Goal: Task Accomplishment & Management: Manage account settings

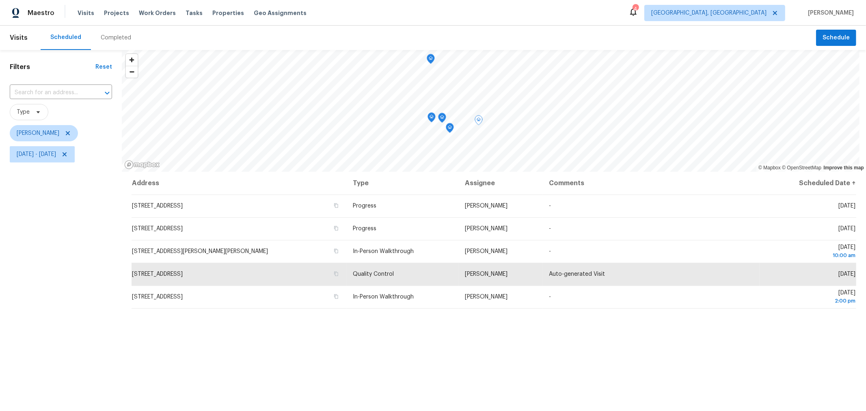
click at [106, 343] on div "Filters Reset ​ Type Keith Hollingsworth Wed, Sep 24 - Wed, Sep 24" at bounding box center [61, 275] width 122 height 451
click at [84, 13] on span "Visits" at bounding box center [86, 13] width 17 height 8
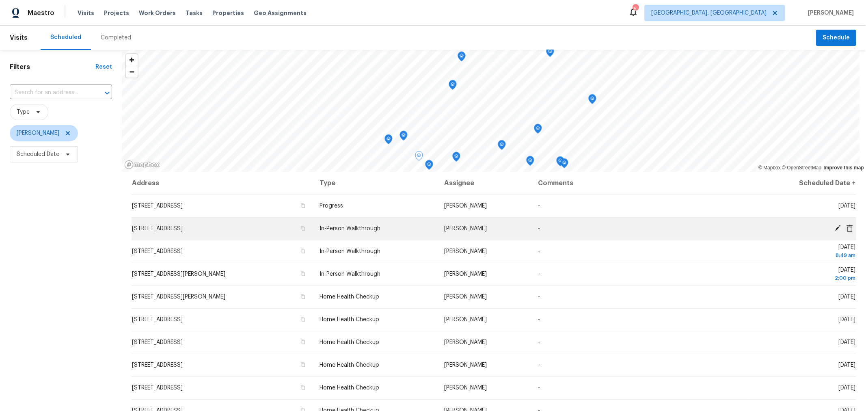
click at [236, 233] on td "4441 Amwood St, Columbus, OH 43228" at bounding box center [223, 228] width 182 height 23
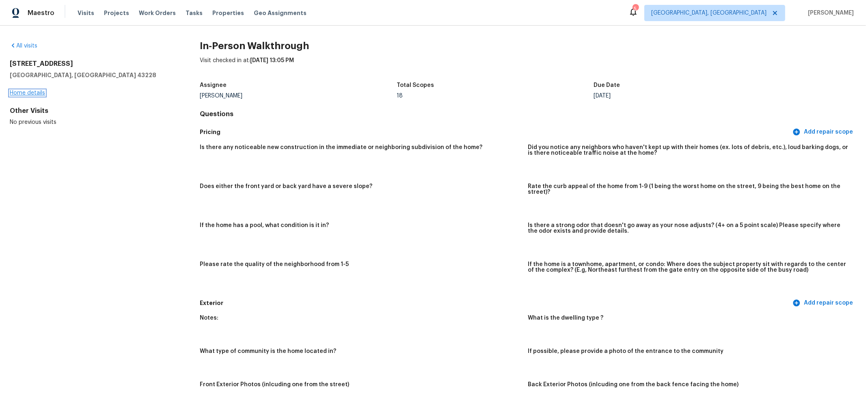
click at [37, 93] on link "Home details" at bounding box center [27, 93] width 35 height 6
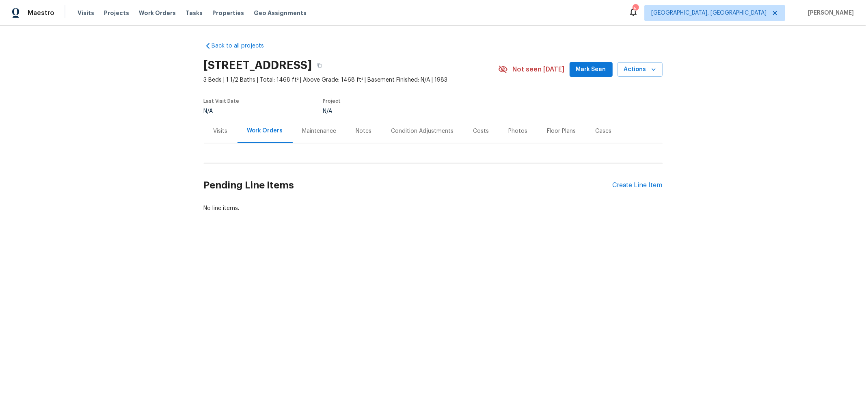
click at [362, 134] on div "Notes" at bounding box center [364, 131] width 16 height 8
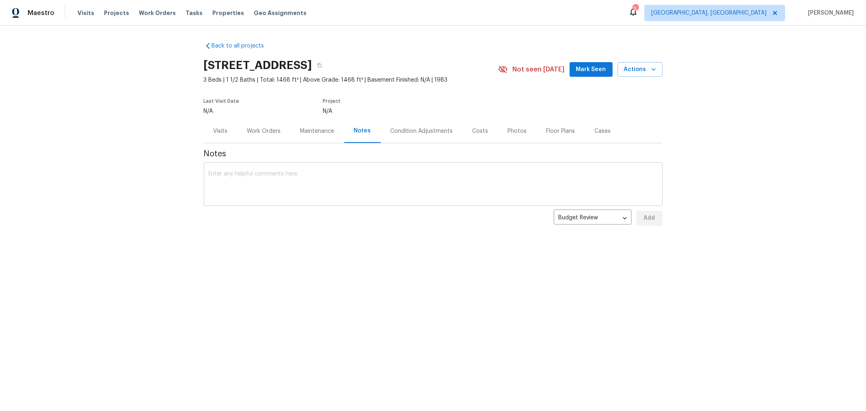
click at [352, 177] on textarea at bounding box center [433, 185] width 449 height 28
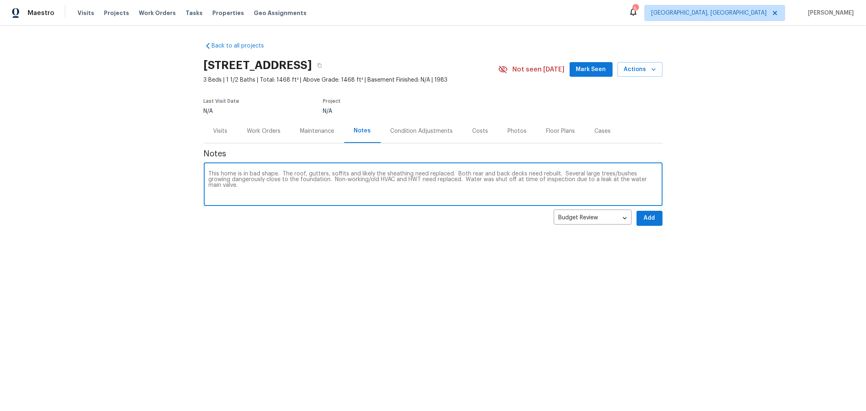
click at [628, 179] on textarea "This home is in bad shape. The roof, gutters, soffits and likely the sheathing …" at bounding box center [433, 185] width 449 height 28
click at [368, 182] on textarea "This home is in bad shape. The roof, gutters, soffits and likely the sheathing …" at bounding box center [433, 185] width 449 height 28
click at [249, 183] on textarea "This home is in bad shape. The roof, gutters, soffits and likely the sheathing …" at bounding box center [433, 185] width 449 height 28
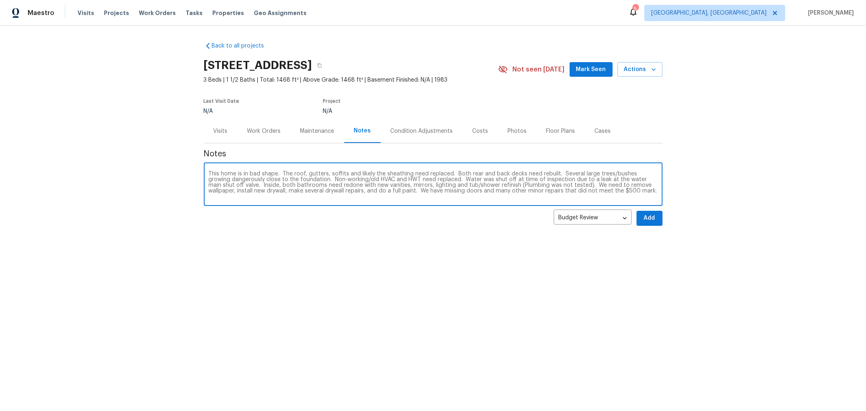
click at [641, 193] on textarea "This home is in bad shape. The roof, gutters, soffits and likely the sheathing …" at bounding box center [433, 185] width 449 height 28
type textarea "This home is in bad shape. The roof, gutters, soffits and likely the sheathing …"
click at [644, 227] on div "Notes This home is in bad shape. The roof, gutters, soffits and likely the shea…" at bounding box center [433, 187] width 459 height 89
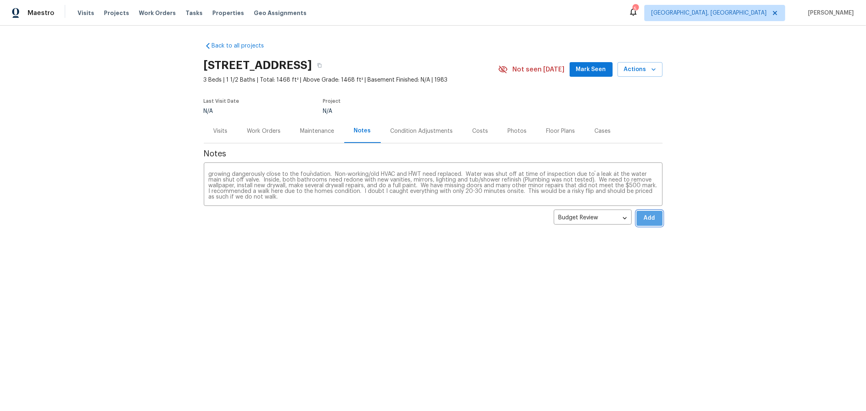
click at [645, 224] on button "Add" at bounding box center [650, 218] width 26 height 15
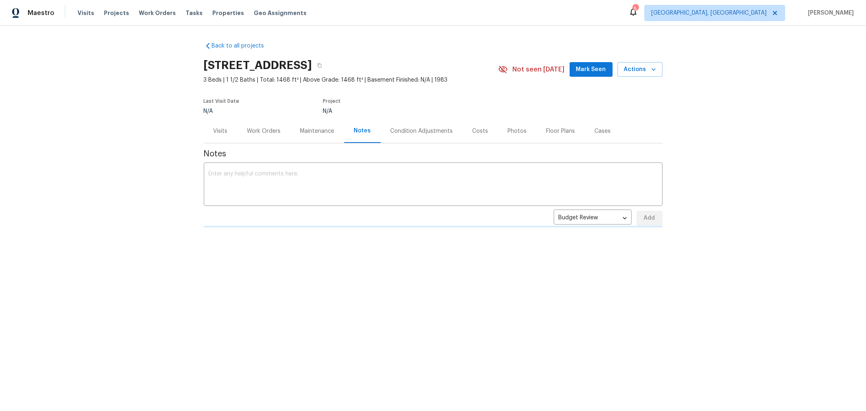
scroll to position [0, 0]
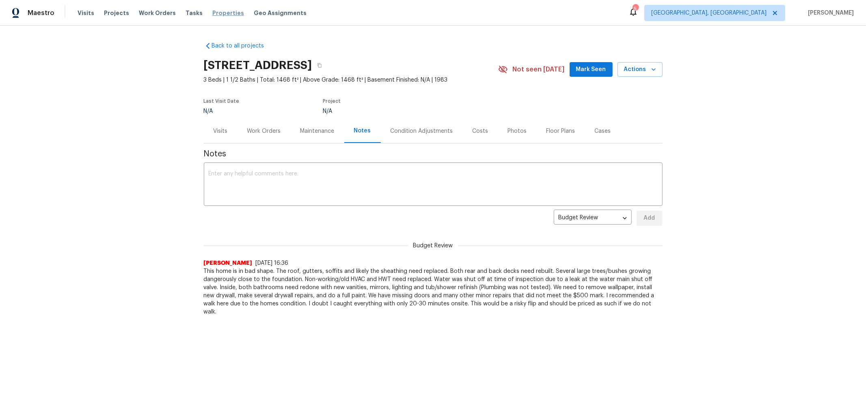
click at [223, 15] on span "Properties" at bounding box center [228, 13] width 32 height 8
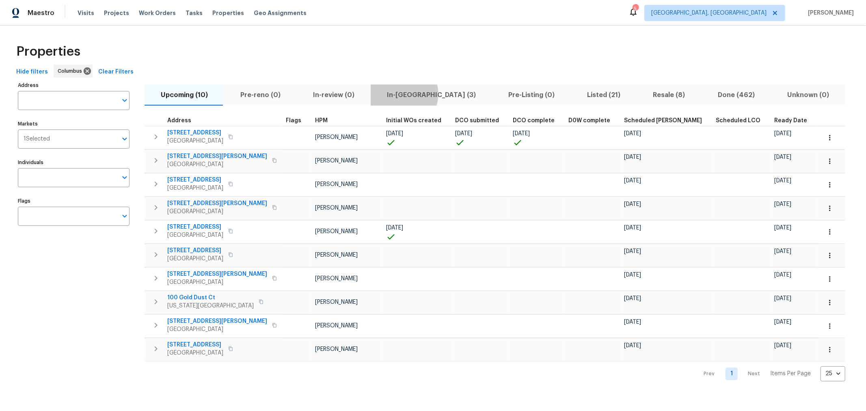
click at [395, 94] on span "In-reno (3)" at bounding box center [432, 94] width 112 height 11
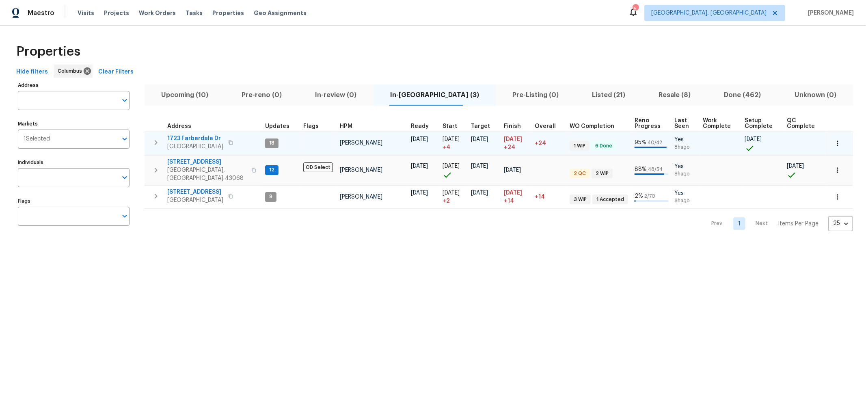
click at [157, 140] on icon "button" at bounding box center [156, 143] width 10 height 10
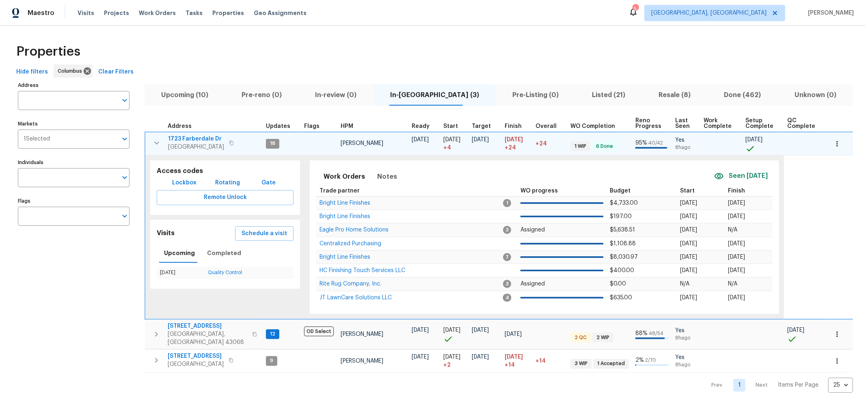
click at [157, 140] on icon "button" at bounding box center [157, 143] width 10 height 10
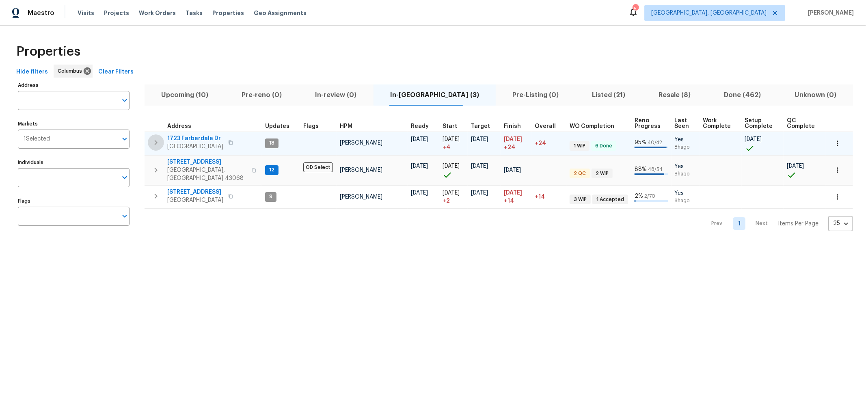
click at [157, 140] on icon "button" at bounding box center [156, 143] width 10 height 10
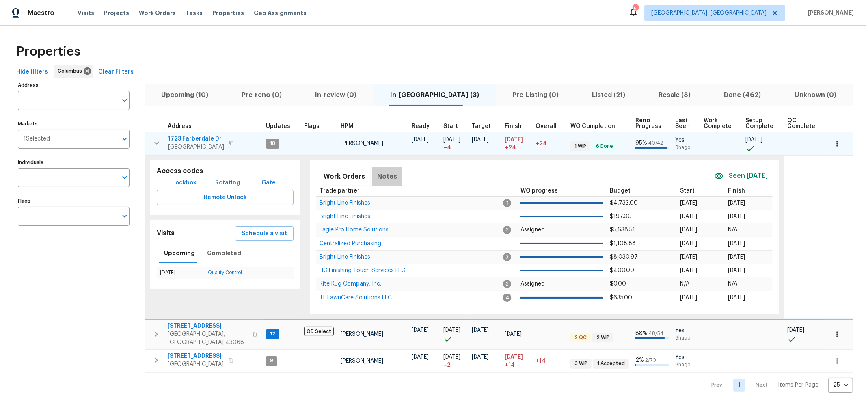
click at [383, 173] on span "Notes" at bounding box center [387, 176] width 20 height 11
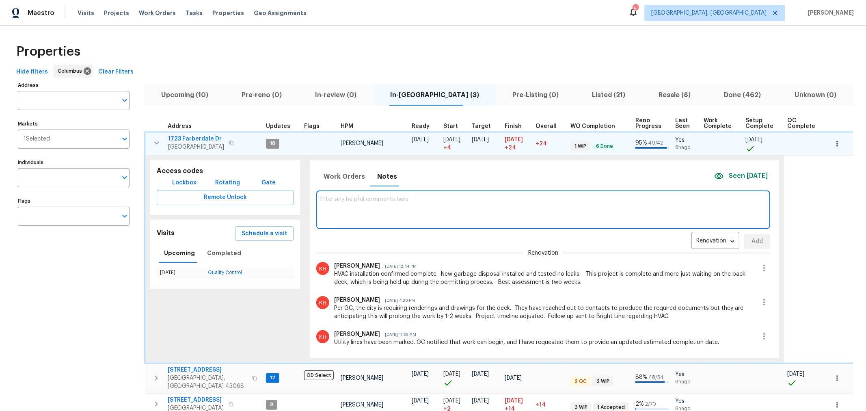
click at [378, 210] on textarea at bounding box center [543, 209] width 447 height 27
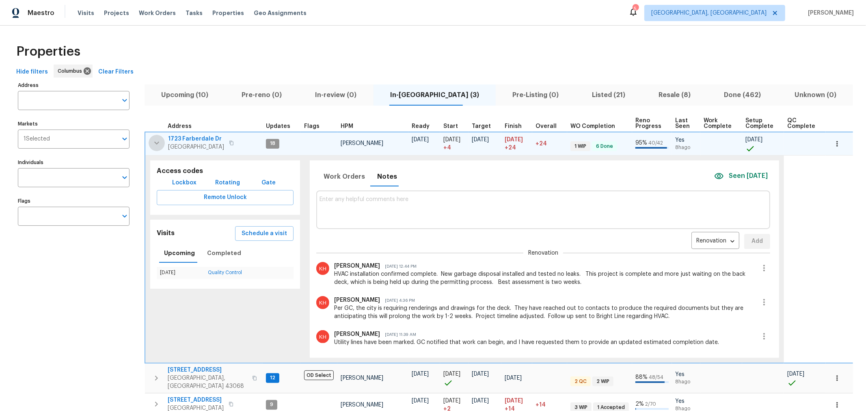
click at [156, 142] on icon "button" at bounding box center [157, 143] width 10 height 10
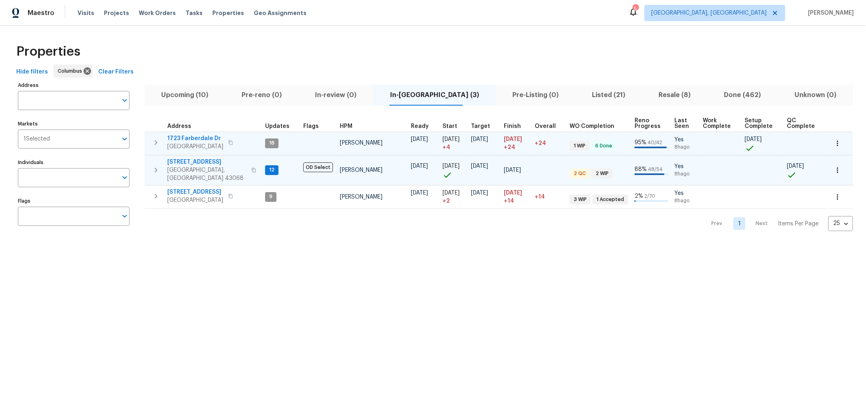
click at [158, 165] on icon "button" at bounding box center [156, 170] width 10 height 10
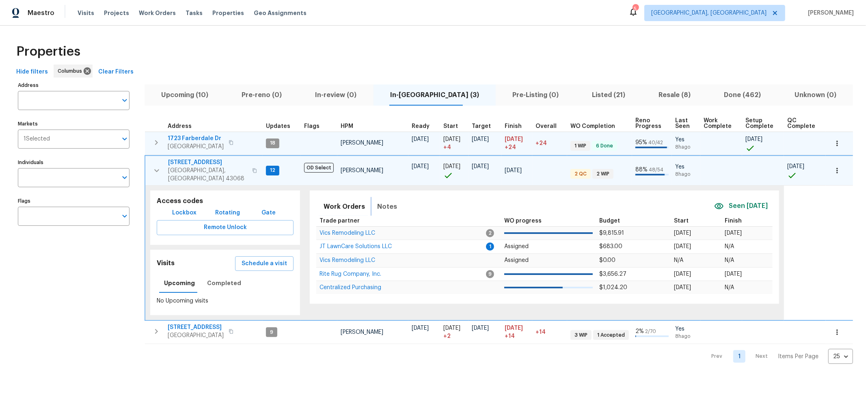
click at [372, 199] on button "Notes" at bounding box center [387, 206] width 30 height 19
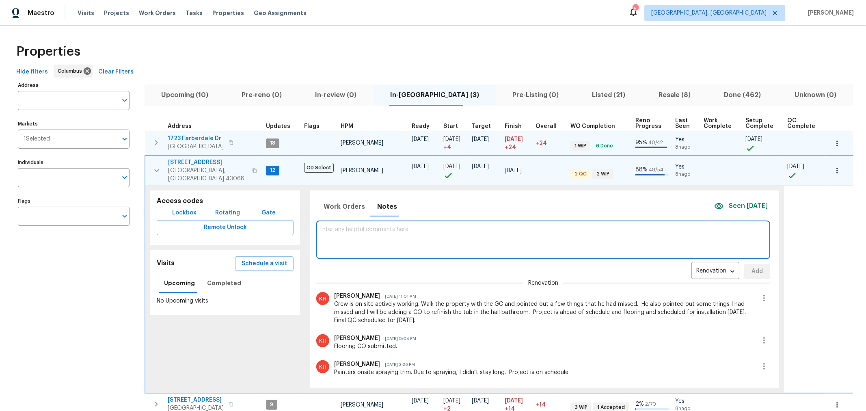
click at [409, 226] on textarea at bounding box center [543, 239] width 447 height 27
type textarea "Project is completed. We're just waiting on final touches for landscaping. I'll…"
click at [744, 266] on button "Add" at bounding box center [757, 271] width 26 height 15
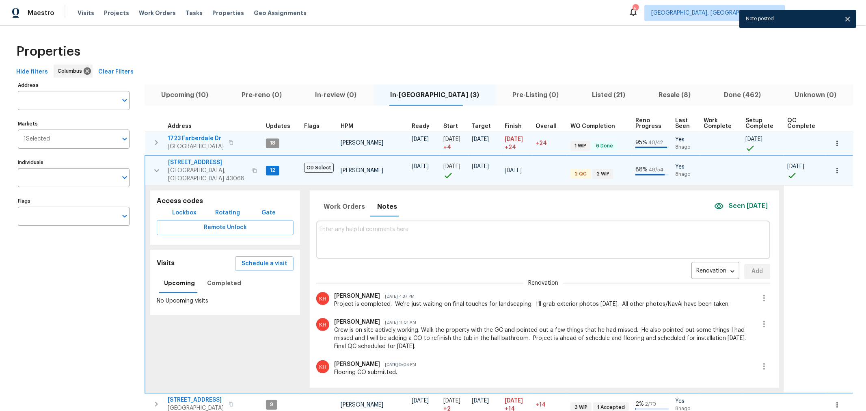
click at [161, 171] on button "button" at bounding box center [157, 170] width 16 height 24
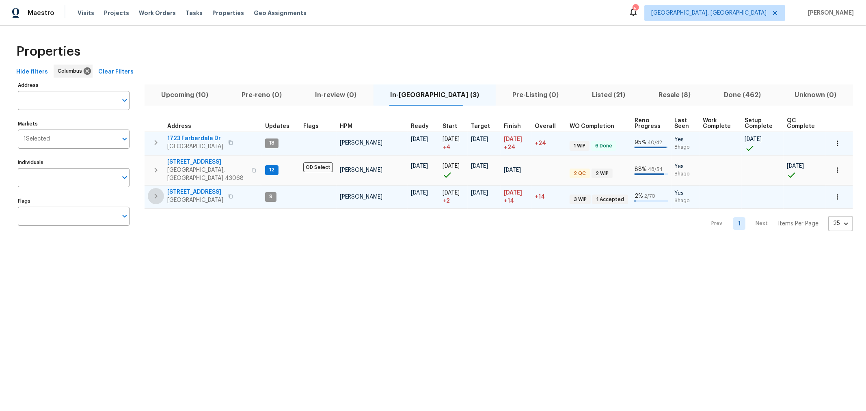
click at [159, 188] on button "button" at bounding box center [156, 196] width 16 height 16
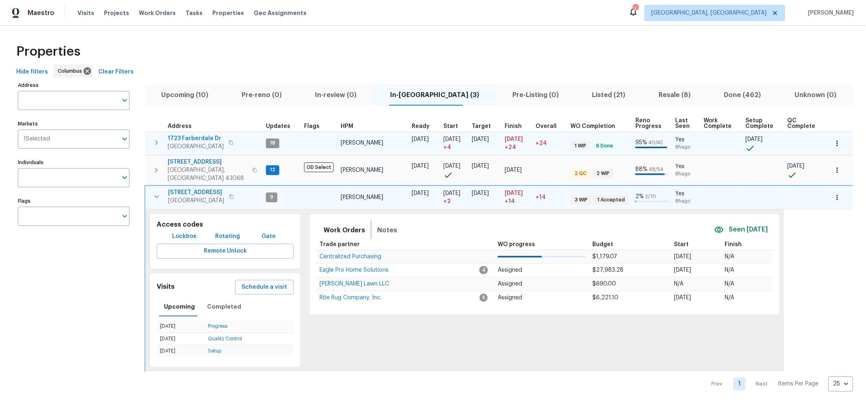
click at [386, 225] on span "Notes" at bounding box center [387, 230] width 20 height 11
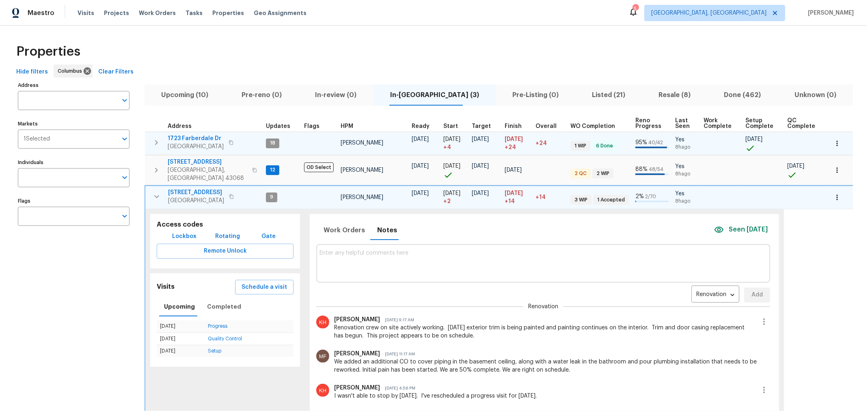
click at [386, 253] on textarea at bounding box center [543, 263] width 447 height 27
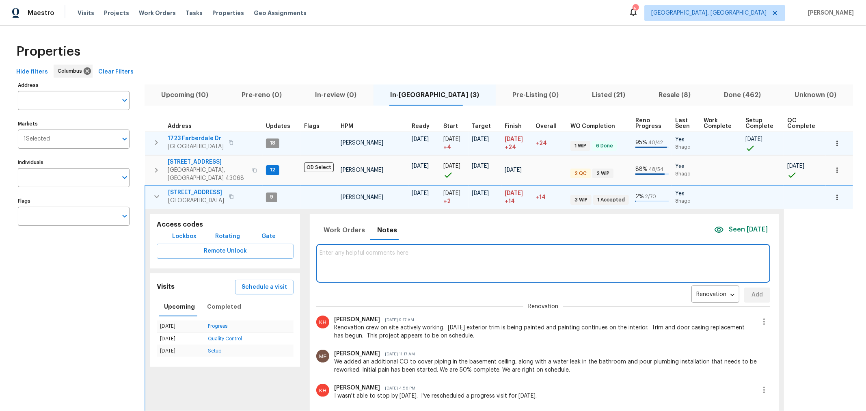
type textarea "C"
type textarea "T"
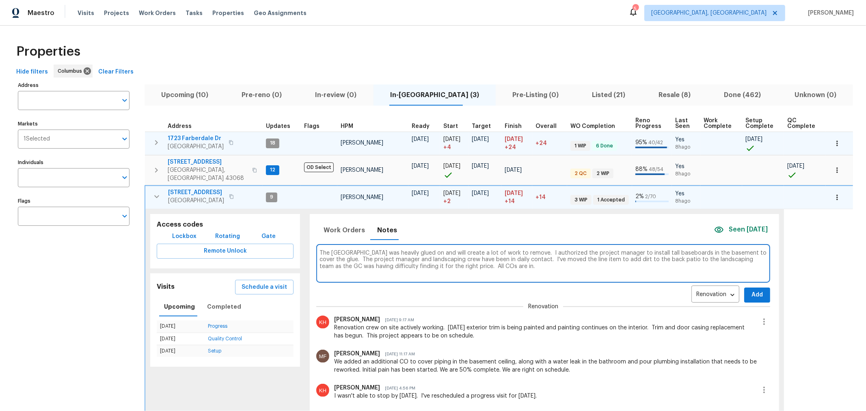
type textarea "The DIY cove base was heavily glued on and will create a lot of work to remove.…"
click at [751, 290] on span "Add" at bounding box center [757, 295] width 13 height 10
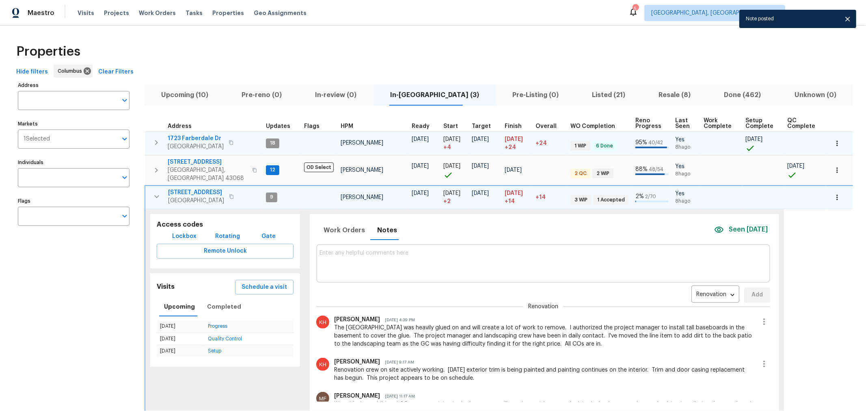
click at [192, 188] on span "4296 Oakwind Dr" at bounding box center [196, 192] width 56 height 8
click at [155, 192] on icon "button" at bounding box center [157, 197] width 10 height 10
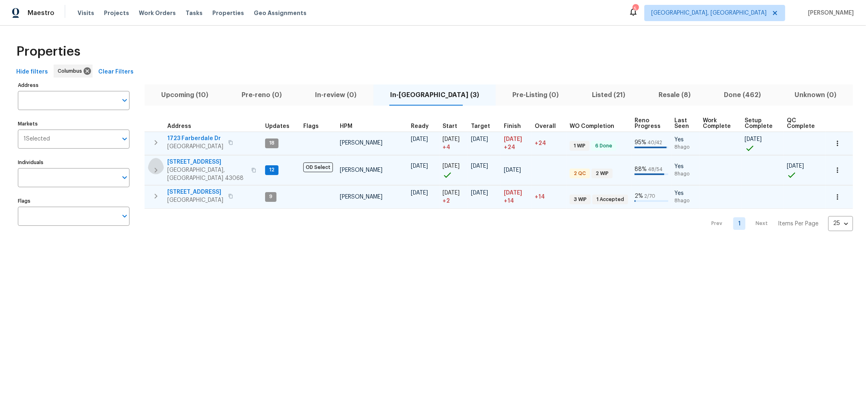
click at [154, 171] on button "button" at bounding box center [156, 170] width 16 height 24
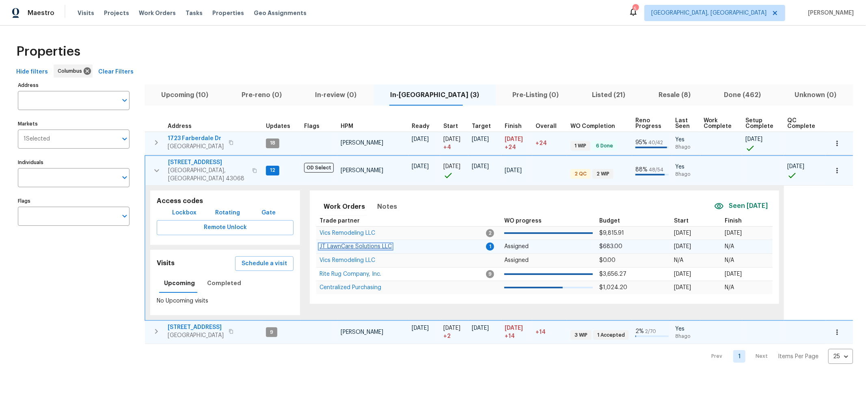
click at [358, 244] on span "JT LawnCare Solutions LLC" at bounding box center [356, 247] width 72 height 6
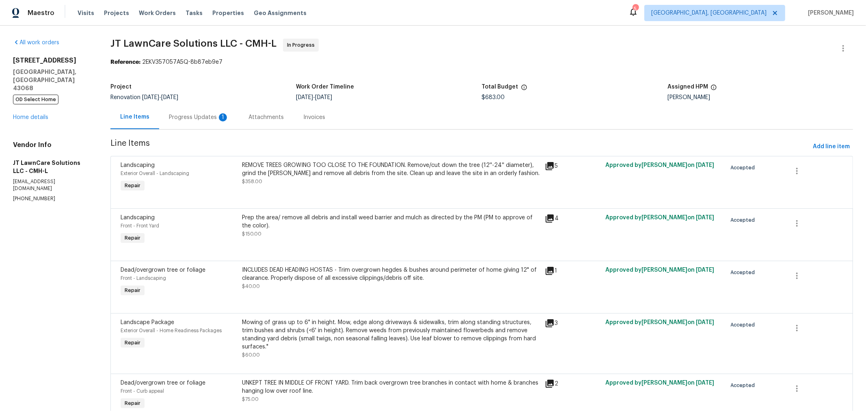
click at [184, 123] on div "Progress Updates 1" at bounding box center [199, 117] width 80 height 24
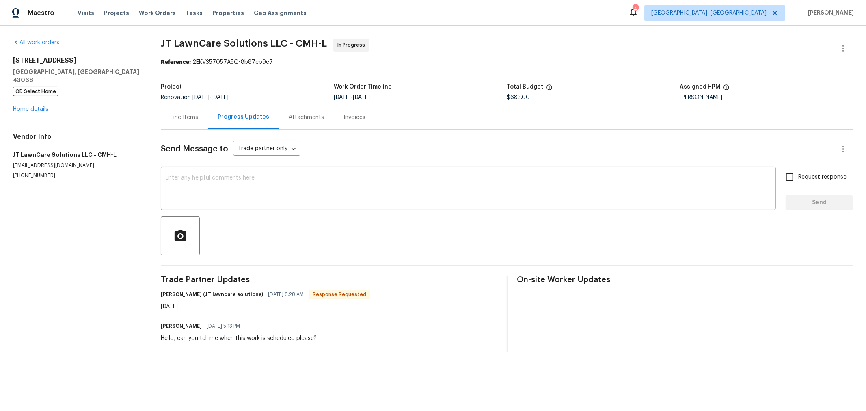
click at [35, 96] on div "7287 Candlestone Dr Reynoldsburg, OH 43068 OD Select Home Home details" at bounding box center [77, 84] width 128 height 57
click at [36, 106] on link "Home details" at bounding box center [30, 109] width 35 height 6
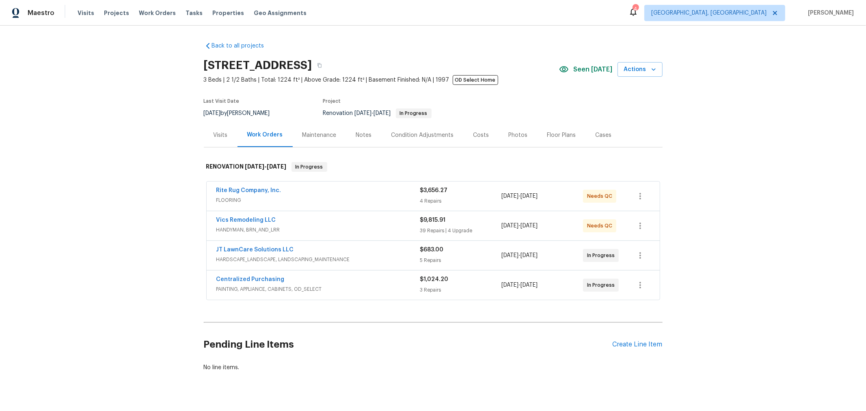
click at [216, 133] on div "Visits" at bounding box center [221, 135] width 14 height 8
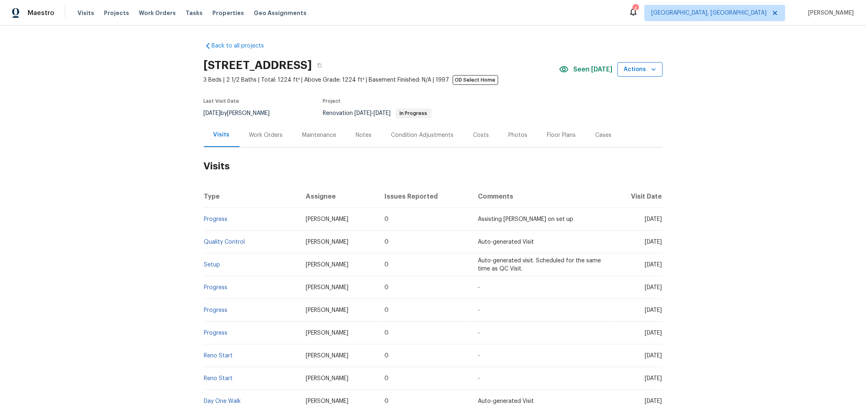
click at [635, 67] on span "Actions" at bounding box center [640, 70] width 32 height 10
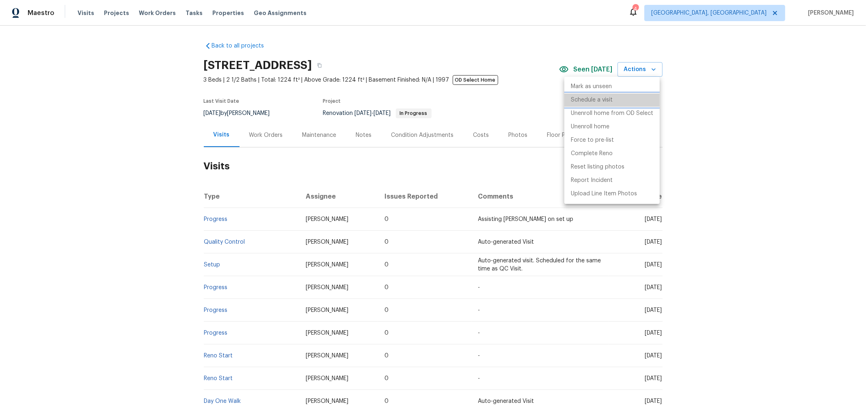
click at [624, 98] on li "Schedule a visit" at bounding box center [611, 99] width 95 height 13
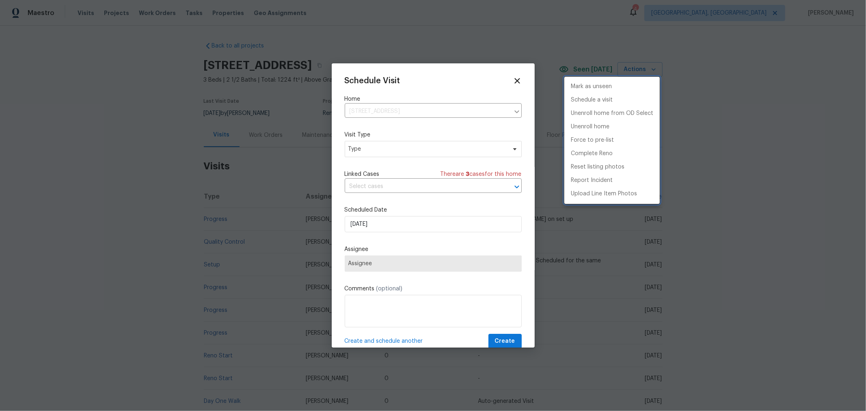
click at [430, 151] on div at bounding box center [433, 205] width 866 height 411
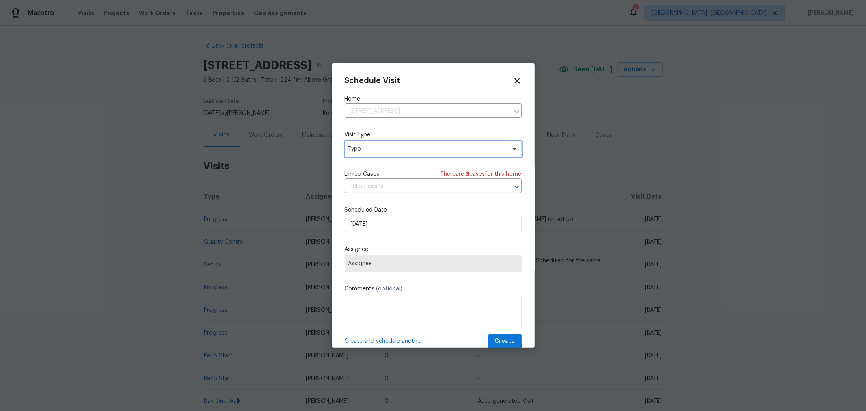
click at [433, 154] on span "Type" at bounding box center [433, 149] width 177 height 16
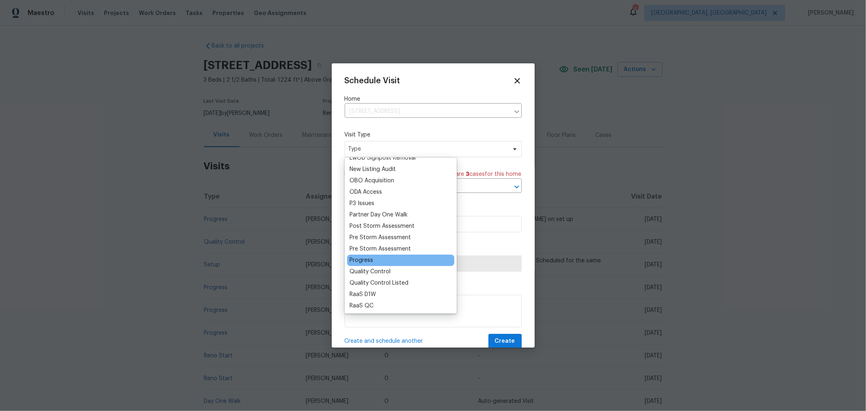
scroll to position [451, 0]
click at [370, 260] on div "Progress" at bounding box center [362, 260] width 24 height 8
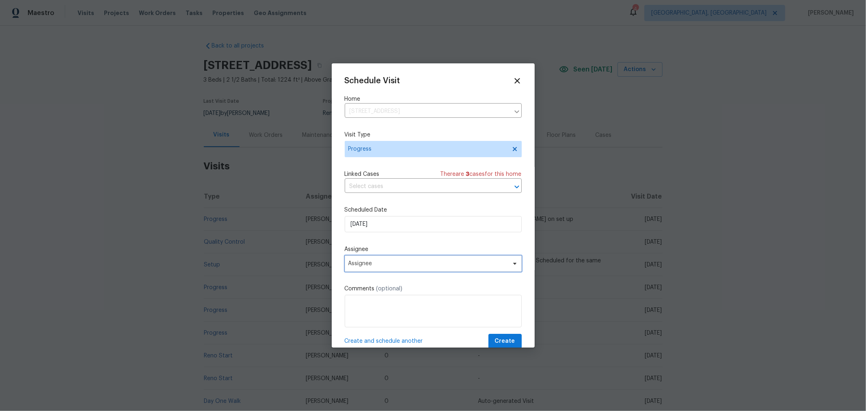
click at [405, 269] on span "Assignee" at bounding box center [433, 263] width 177 height 16
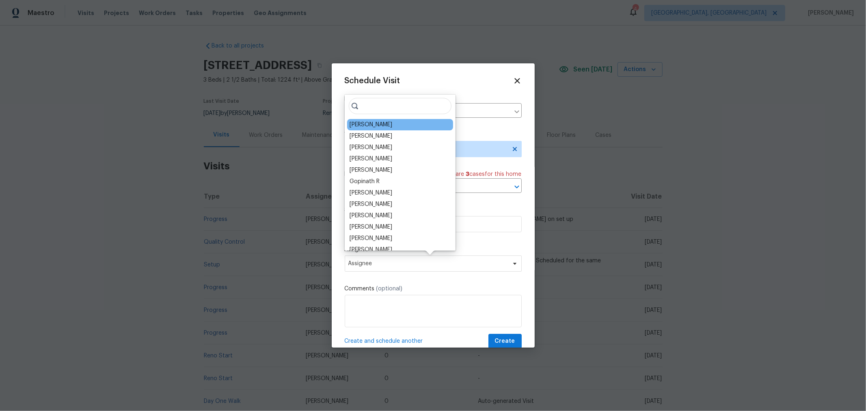
click at [392, 128] on div "[PERSON_NAME]" at bounding box center [371, 125] width 43 height 8
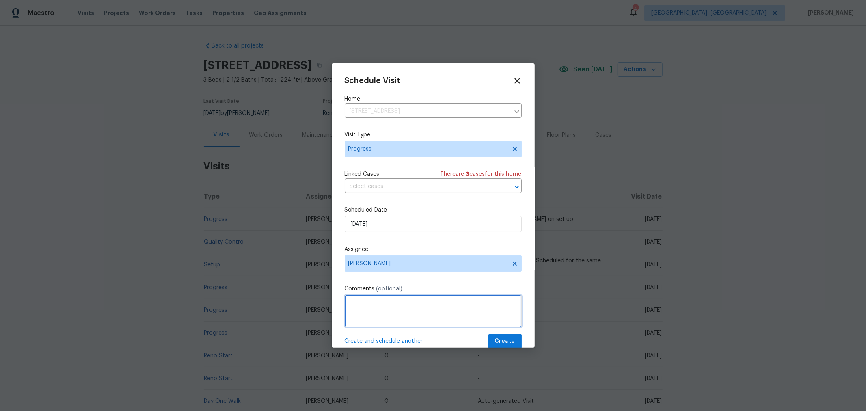
click at [424, 307] on textarea at bounding box center [433, 311] width 177 height 32
type textarea "Grab rest of listing photos."
click at [491, 336] on button "Create" at bounding box center [504, 341] width 33 height 15
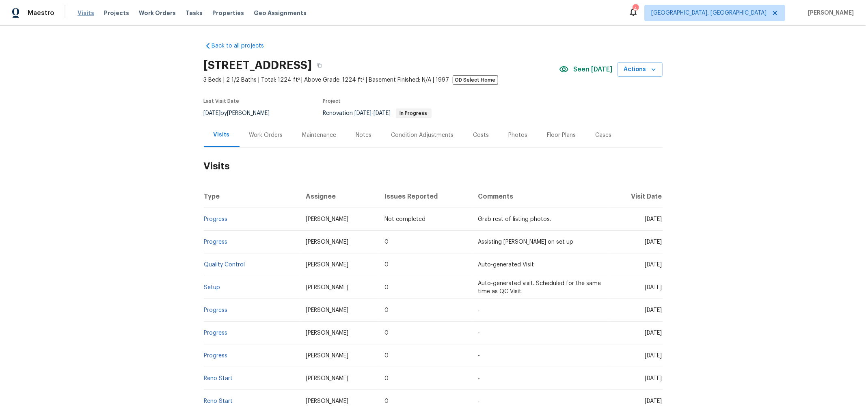
click at [85, 13] on span "Visits" at bounding box center [86, 13] width 17 height 8
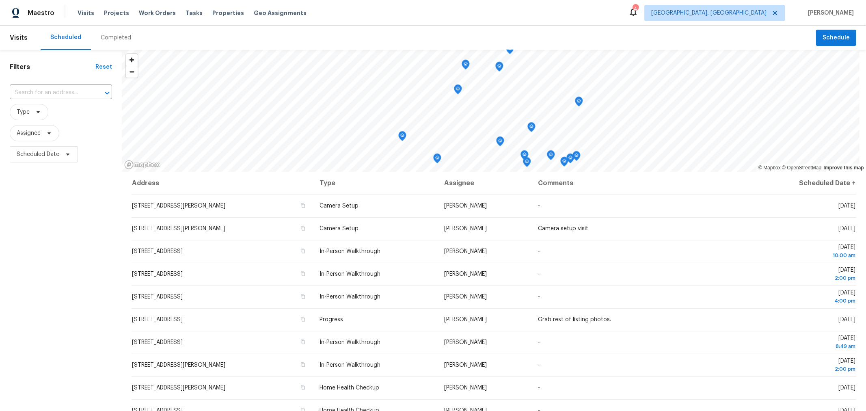
click at [43, 201] on div "Filters Reset ​ Type Assignee Scheduled Date" at bounding box center [61, 275] width 122 height 451
click at [32, 115] on span at bounding box center [36, 112] width 9 height 6
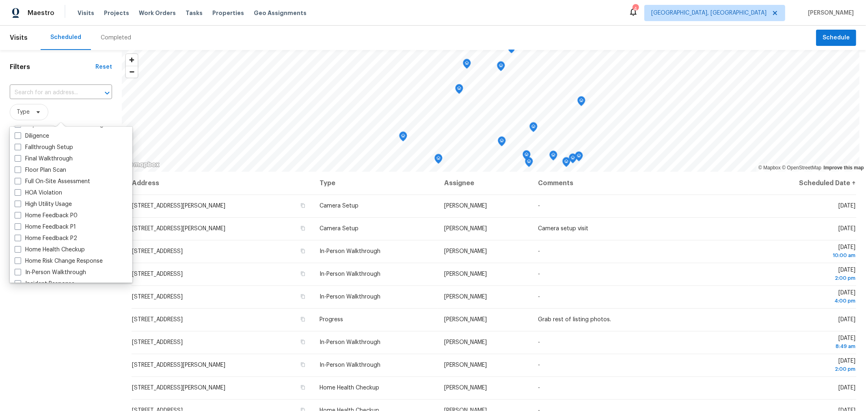
scroll to position [180, 0]
click at [53, 249] on label "Home Health Checkup" at bounding box center [50, 249] width 70 height 8
click at [20, 249] on input "Home Health Checkup" at bounding box center [17, 247] width 5 height 5
checkbox input "true"
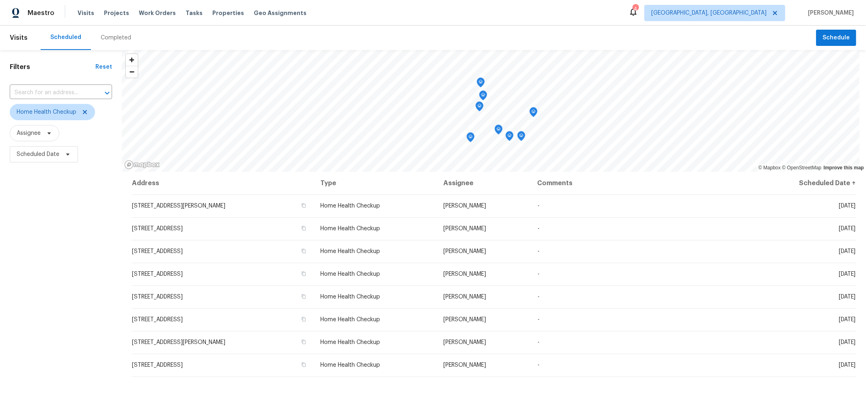
click at [480, 81] on icon "Map marker" at bounding box center [480, 82] width 7 height 9
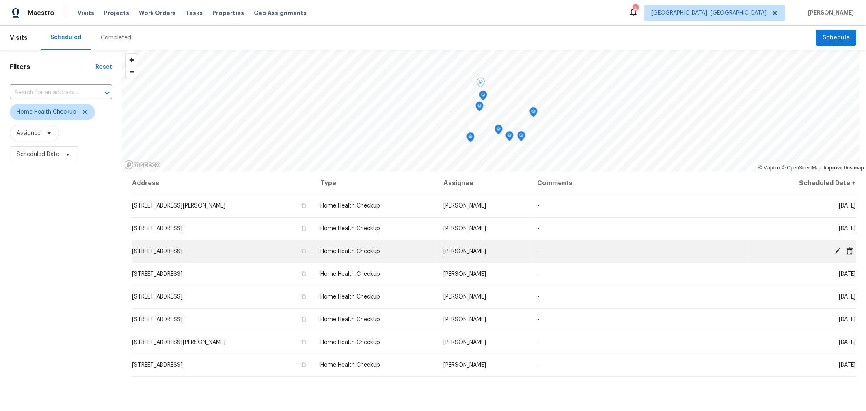
click at [834, 253] on icon at bounding box center [837, 251] width 6 height 6
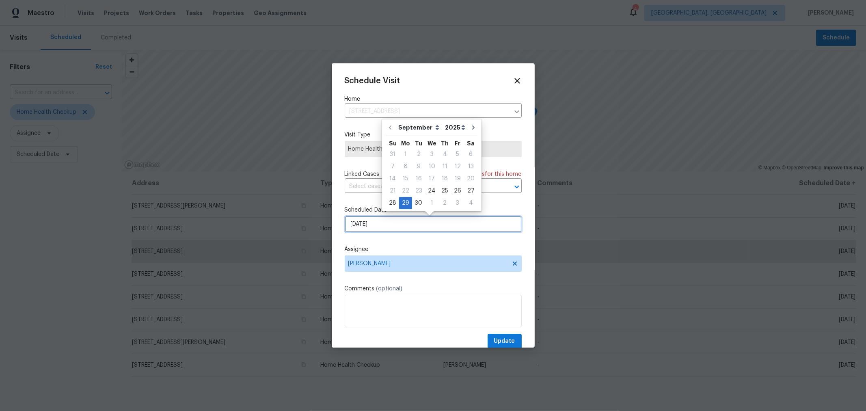
click at [391, 222] on input "9/29/2025" at bounding box center [433, 224] width 177 height 16
click at [439, 191] on div "25" at bounding box center [445, 190] width 13 height 11
type input "9/25/2025"
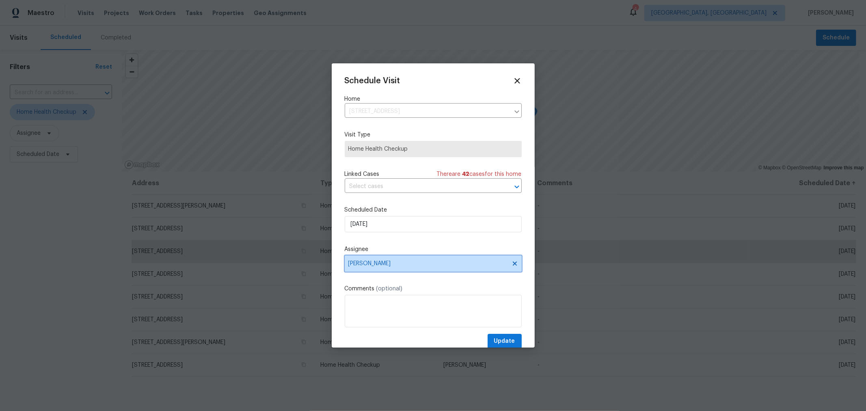
click at [437, 260] on span "[PERSON_NAME]" at bounding box center [433, 263] width 177 height 16
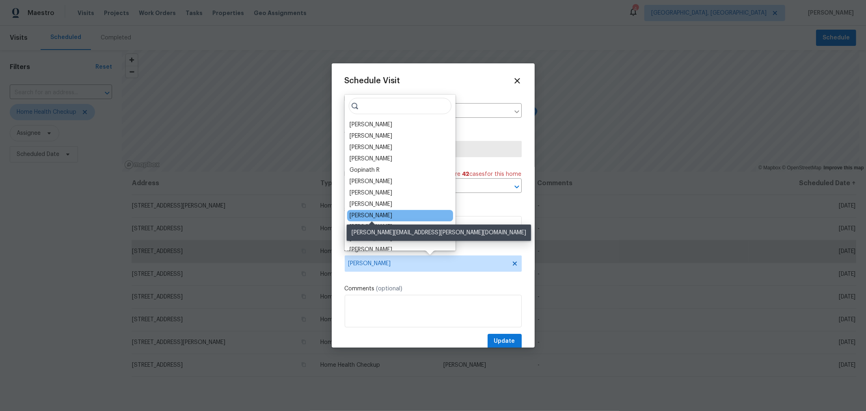
click at [385, 216] on div "[PERSON_NAME]" at bounding box center [371, 216] width 43 height 8
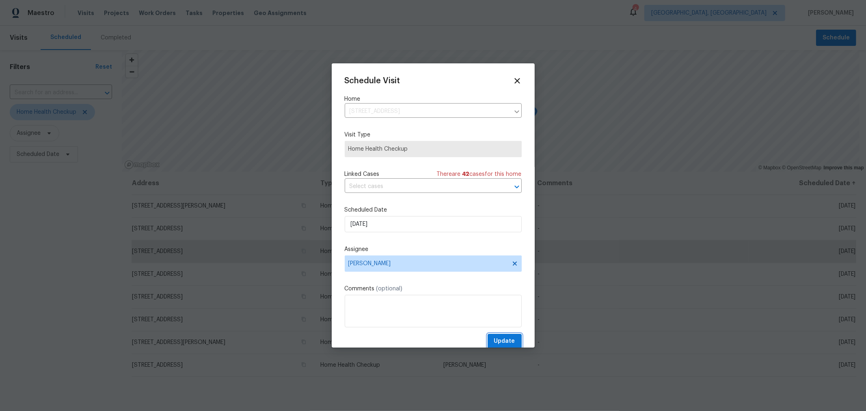
click at [495, 339] on span "Update" at bounding box center [504, 341] width 21 height 10
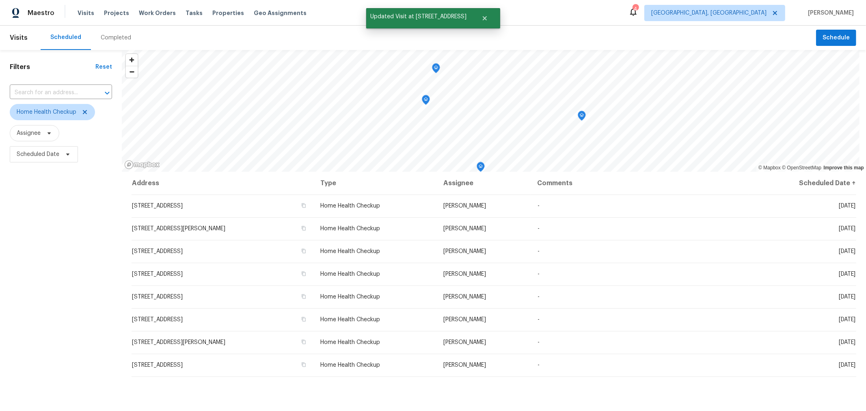
click at [436, 71] on icon "Map marker" at bounding box center [435, 68] width 7 height 9
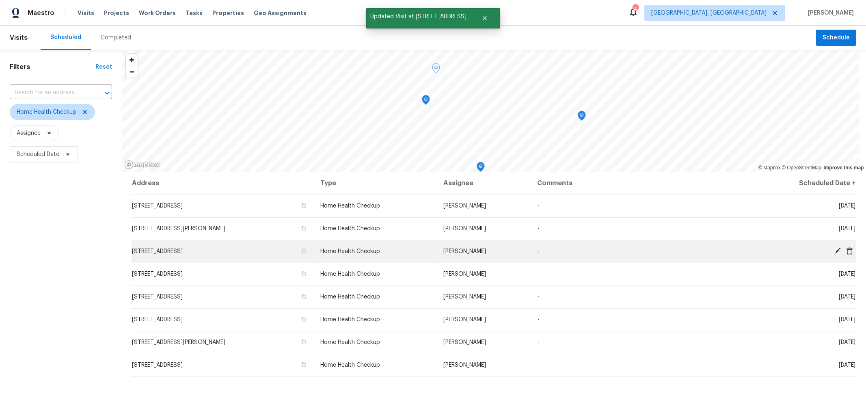
click at [834, 253] on icon at bounding box center [837, 250] width 7 height 7
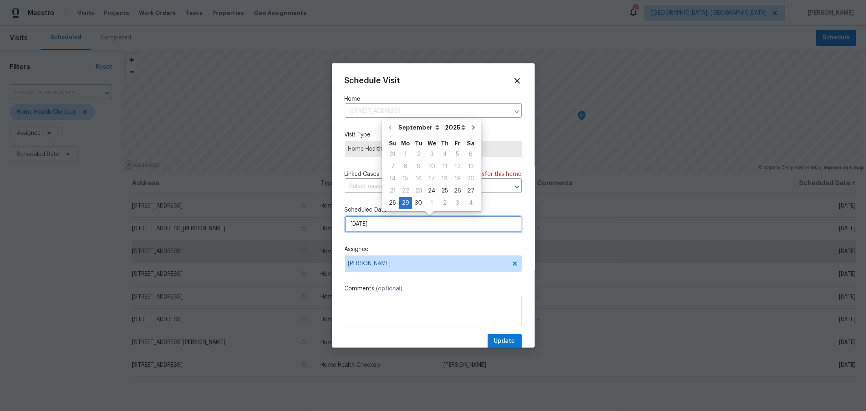
click at [391, 231] on input "[DATE]" at bounding box center [433, 224] width 177 height 16
click at [453, 193] on div "26" at bounding box center [457, 190] width 13 height 11
click at [431, 223] on input "9/26/2025" at bounding box center [433, 224] width 177 height 16
click at [443, 188] on div "25" at bounding box center [445, 190] width 13 height 11
type input "[DATE]"
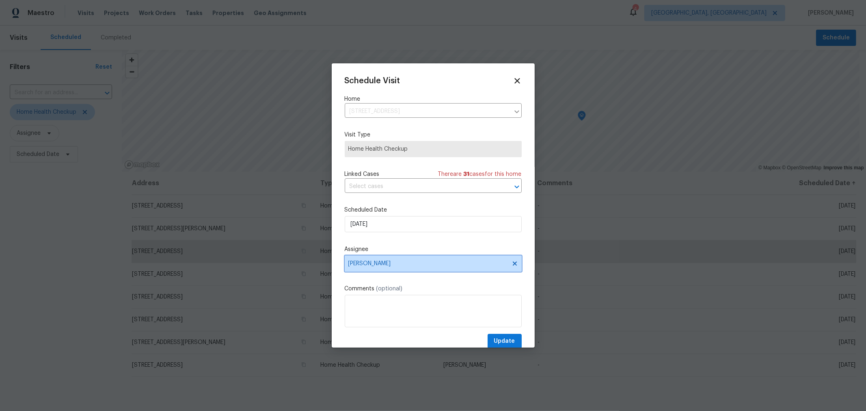
click at [413, 267] on span "[PERSON_NAME]" at bounding box center [427, 263] width 159 height 6
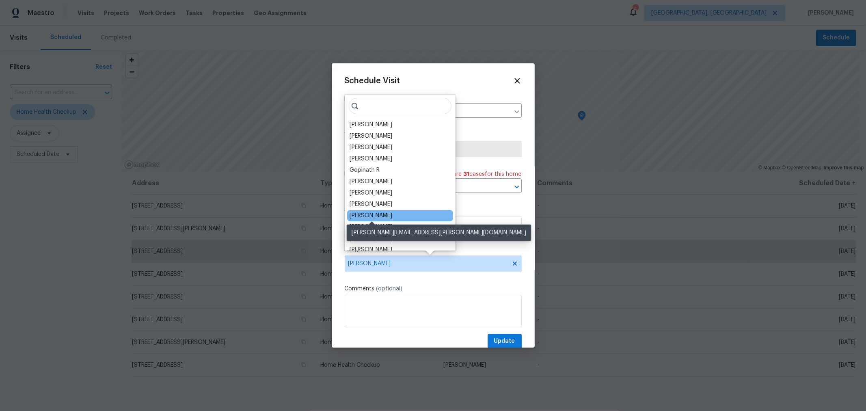
click at [386, 214] on div "[PERSON_NAME]" at bounding box center [371, 216] width 43 height 8
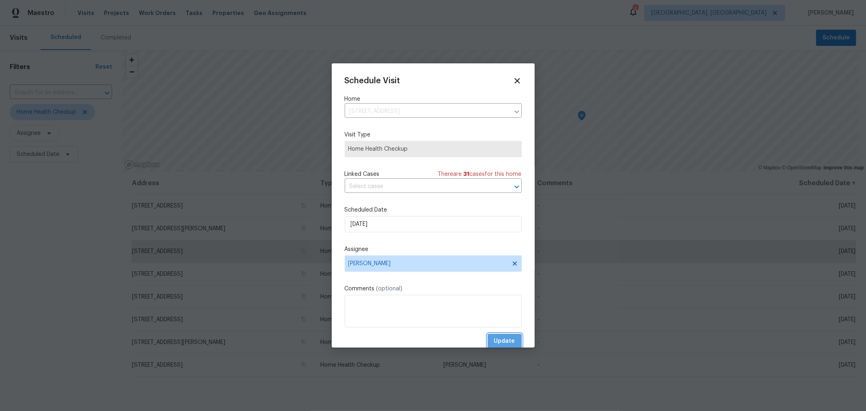
click at [496, 339] on span "Update" at bounding box center [504, 341] width 21 height 10
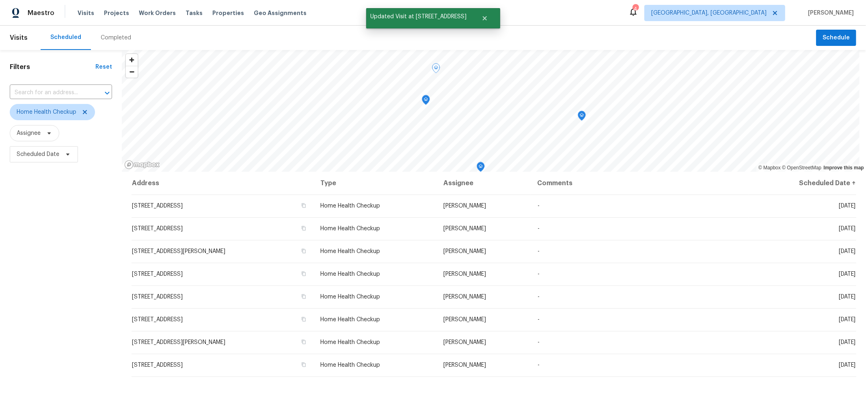
click at [426, 100] on icon "Map marker" at bounding box center [425, 99] width 7 height 9
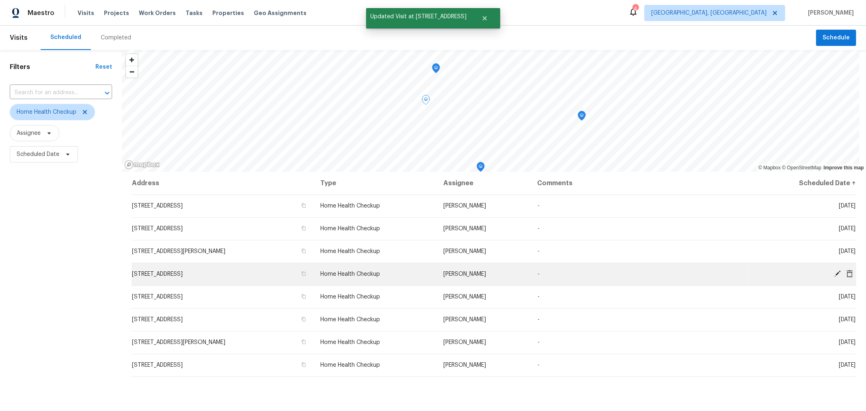
click at [834, 273] on icon at bounding box center [837, 273] width 6 height 6
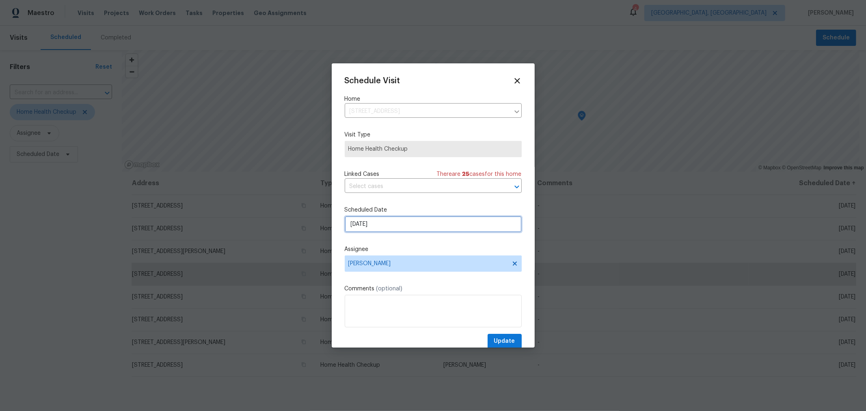
click at [397, 231] on input "9/29/2025" at bounding box center [433, 224] width 177 height 16
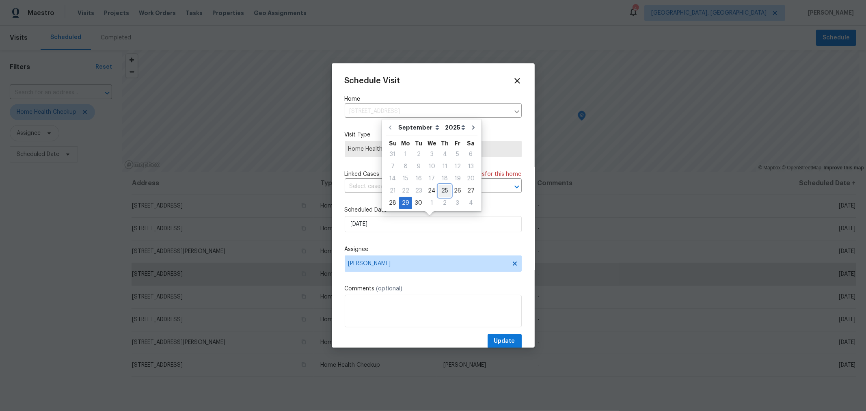
click at [444, 191] on div "25" at bounding box center [445, 190] width 13 height 11
type input "[DATE]"
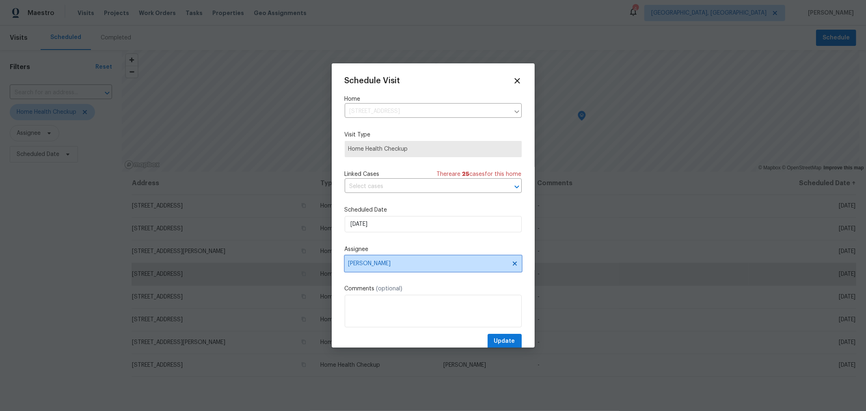
click at [419, 267] on span "[PERSON_NAME]" at bounding box center [427, 263] width 159 height 6
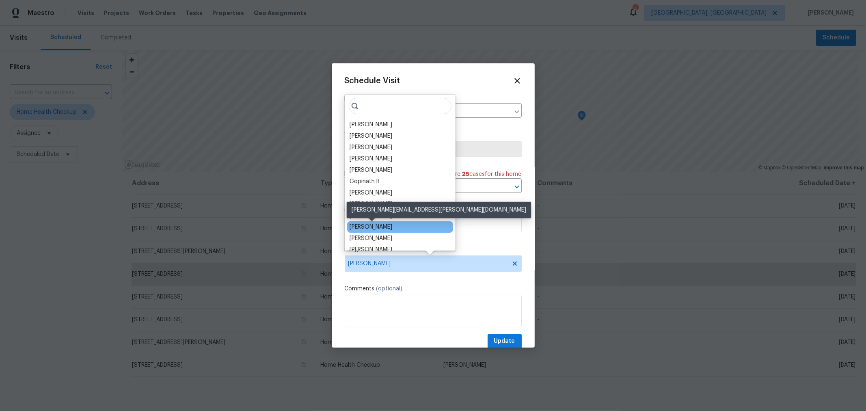
click at [384, 226] on div "[PERSON_NAME]" at bounding box center [371, 227] width 43 height 8
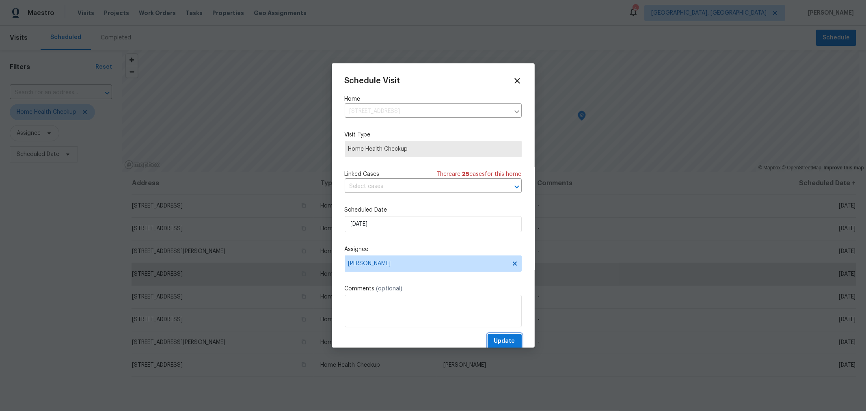
click at [507, 336] on button "Update" at bounding box center [505, 341] width 34 height 15
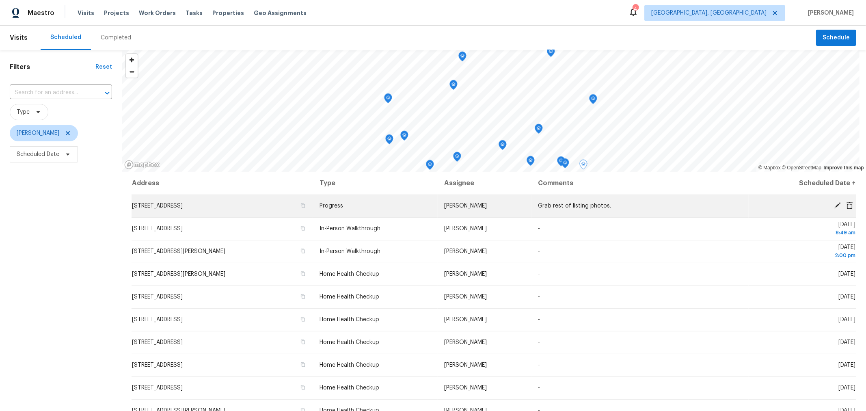
click at [834, 203] on icon at bounding box center [837, 205] width 6 height 6
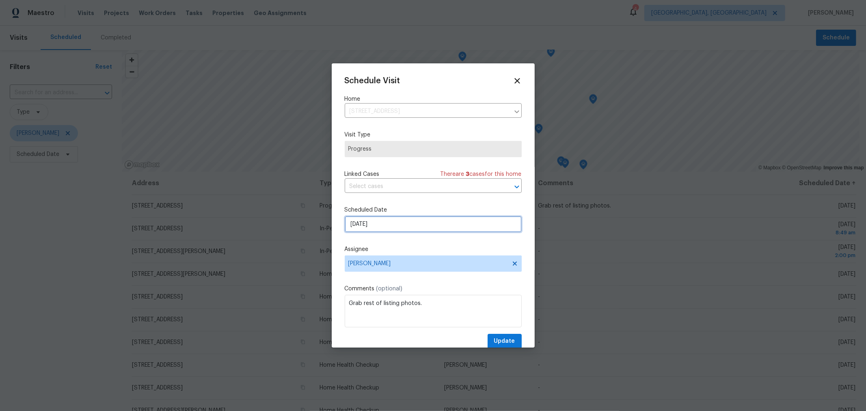
click at [426, 227] on input "[DATE]" at bounding box center [433, 224] width 177 height 16
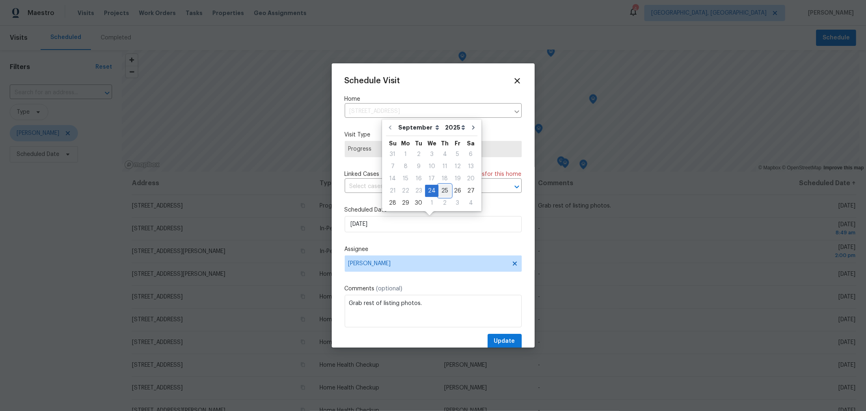
click at [441, 191] on div "25" at bounding box center [445, 190] width 13 height 11
type input "[DATE]"
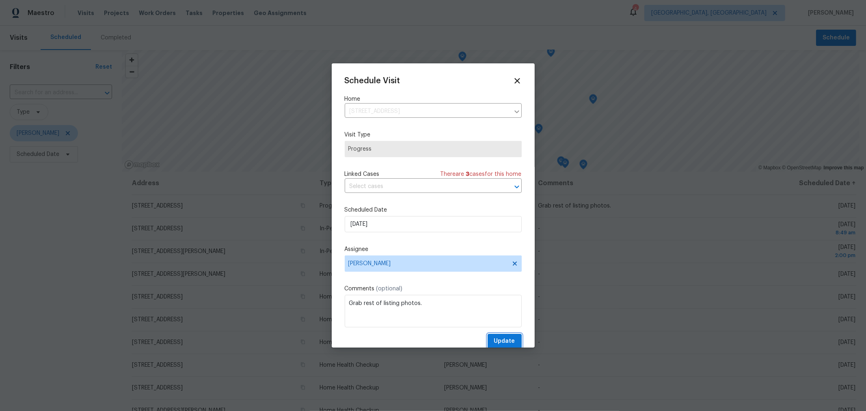
click at [508, 342] on span "Update" at bounding box center [504, 341] width 21 height 10
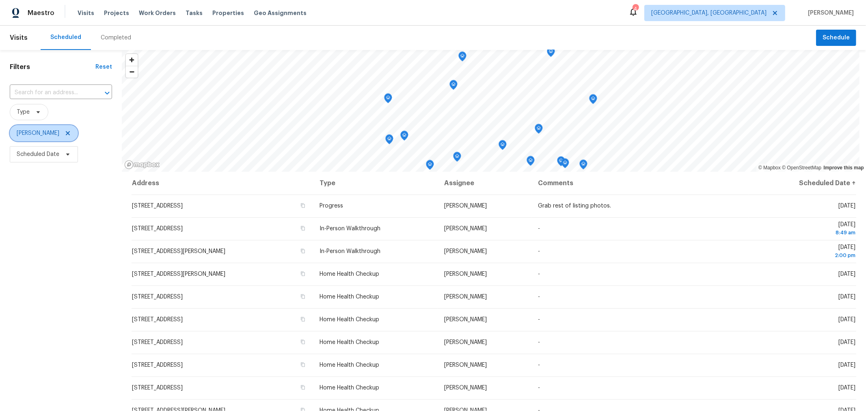
click at [71, 132] on icon at bounding box center [68, 133] width 6 height 6
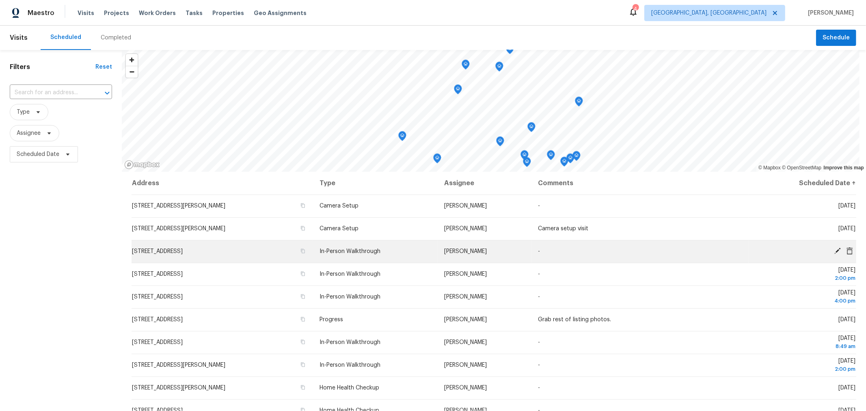
click at [834, 247] on icon at bounding box center [837, 250] width 7 height 7
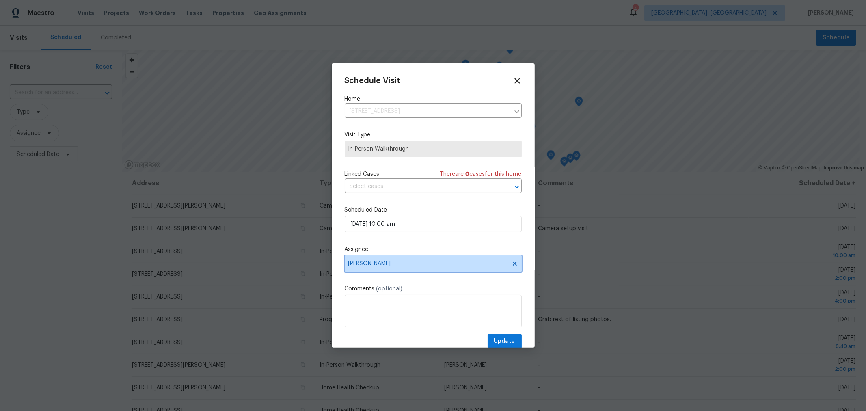
click at [467, 262] on span "[PERSON_NAME]" at bounding box center [427, 263] width 159 height 6
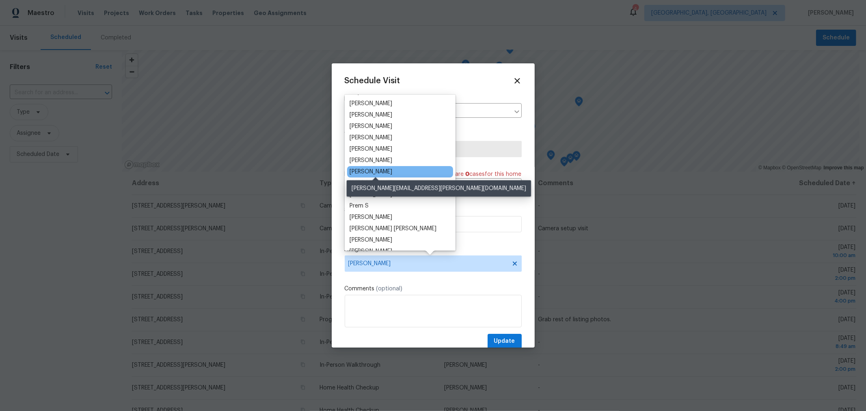
click at [386, 171] on div "[PERSON_NAME]" at bounding box center [371, 172] width 43 height 8
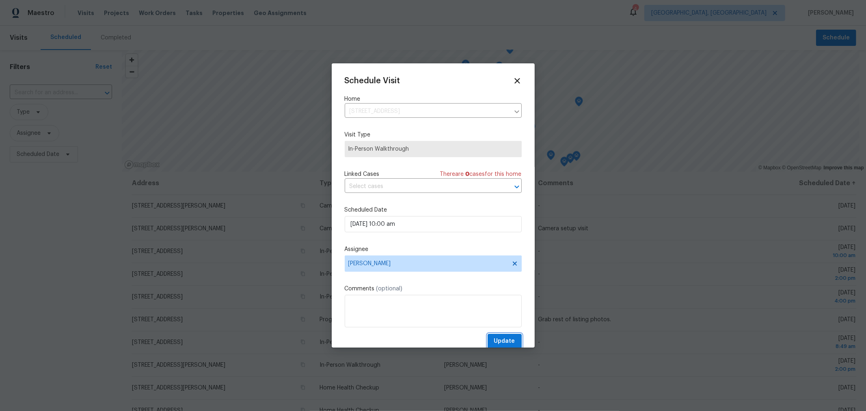
click at [494, 338] on span "Update" at bounding box center [504, 341] width 21 height 10
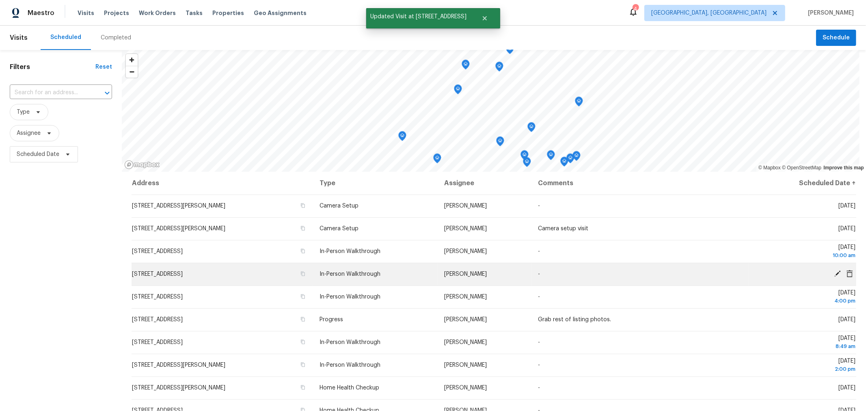
click at [834, 271] on icon at bounding box center [837, 273] width 6 height 6
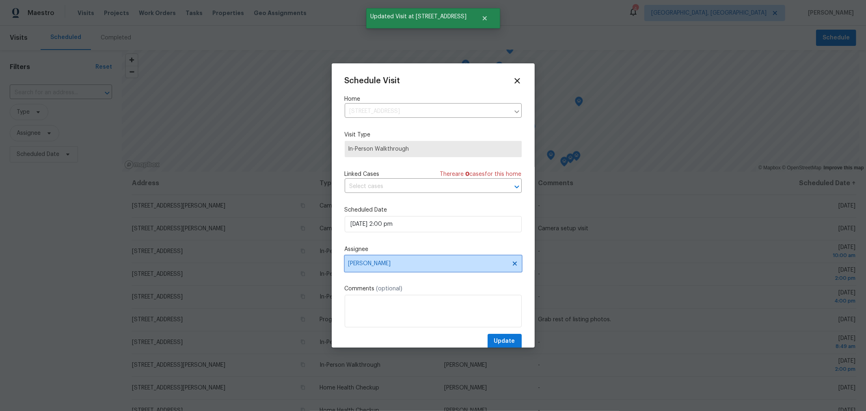
click at [457, 263] on span "[PERSON_NAME]" at bounding box center [427, 263] width 159 height 6
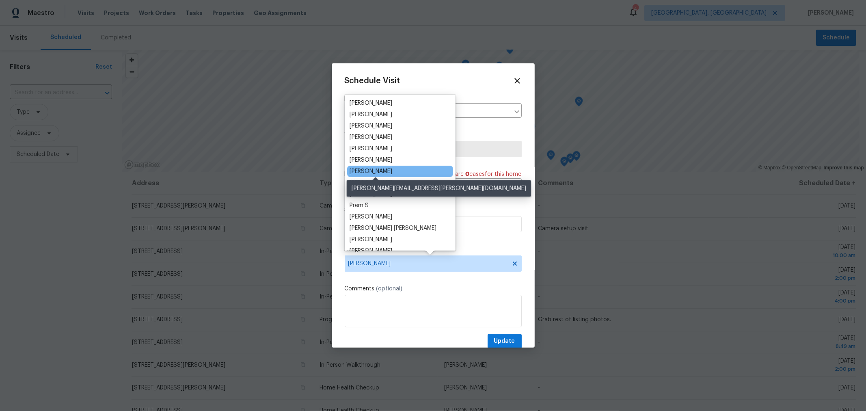
click at [390, 171] on div "[PERSON_NAME]" at bounding box center [371, 171] width 43 height 8
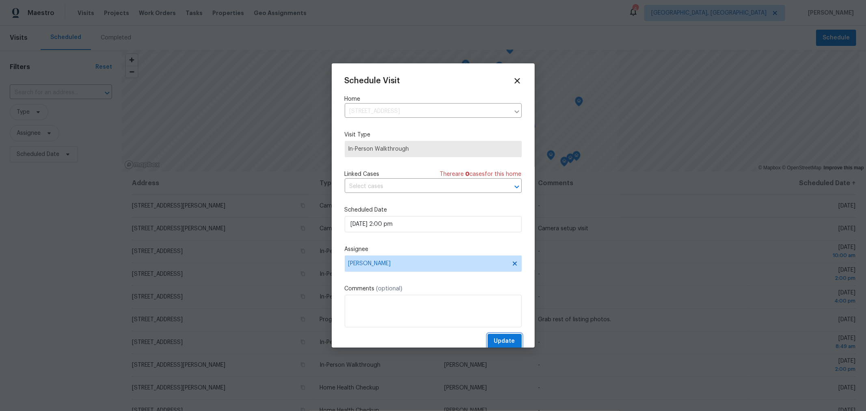
click at [498, 338] on span "Update" at bounding box center [504, 341] width 21 height 10
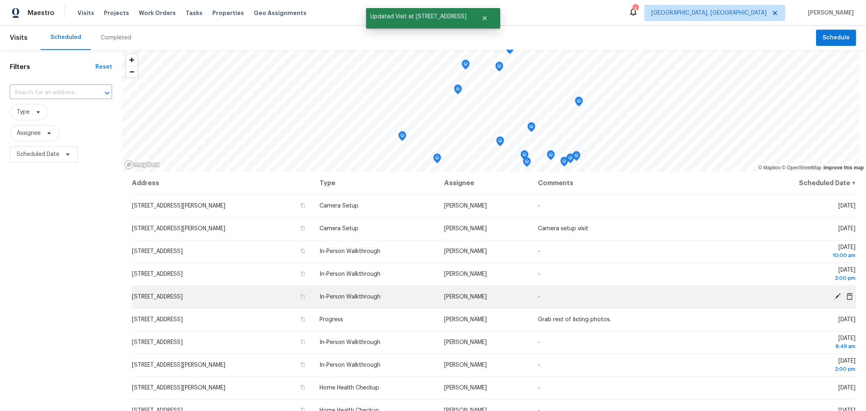
click at [834, 296] on icon at bounding box center [837, 296] width 6 height 6
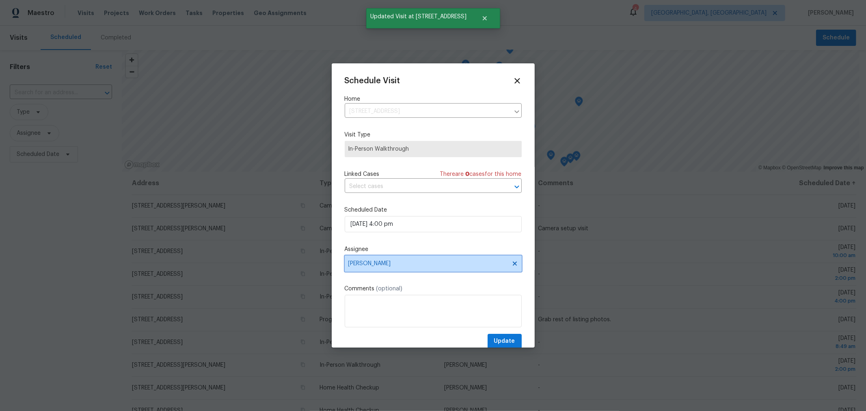
click at [437, 264] on span "Kim Peshek" at bounding box center [427, 263] width 159 height 6
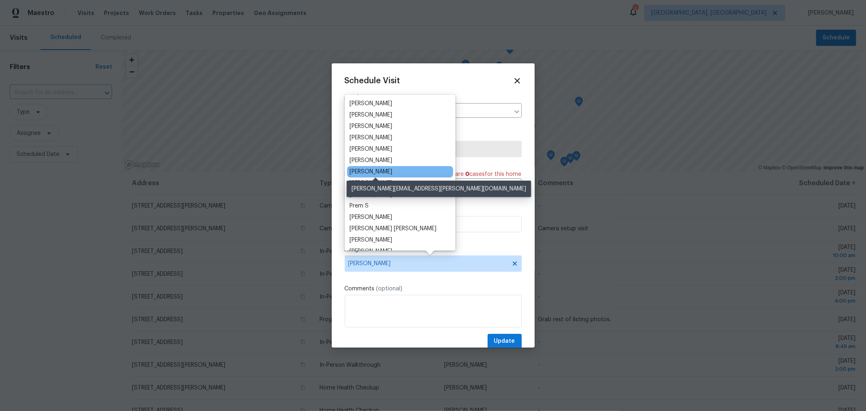
click at [392, 172] on div "[PERSON_NAME]" at bounding box center [371, 172] width 43 height 8
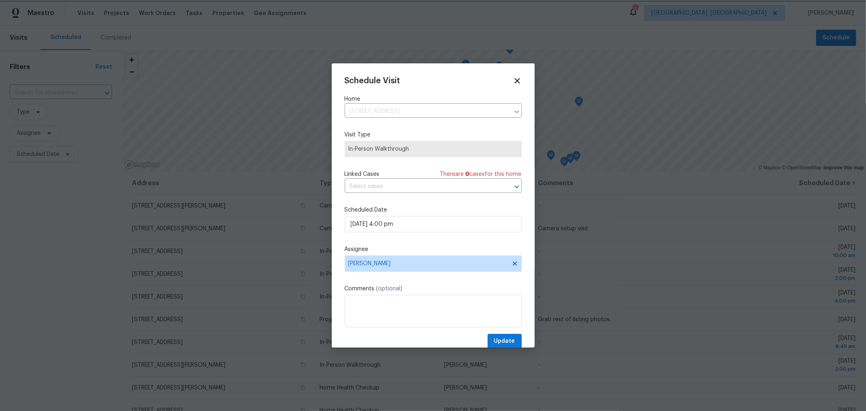
scroll to position [90, 0]
click at [501, 336] on button "Update" at bounding box center [505, 341] width 34 height 15
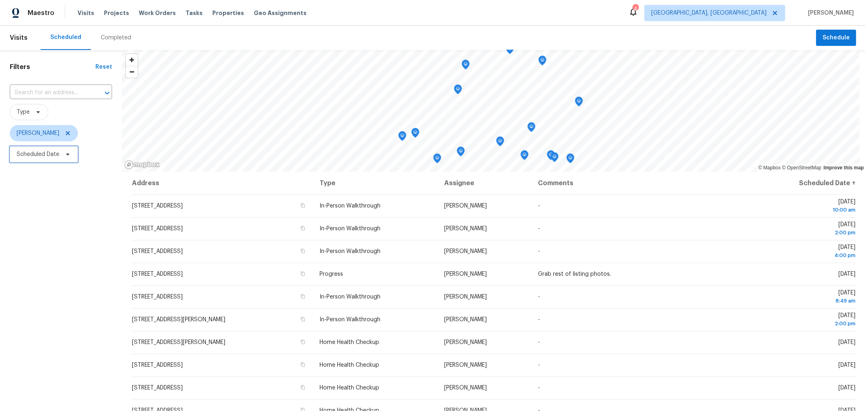
click at [60, 156] on span "Scheduled Date" at bounding box center [44, 154] width 68 height 16
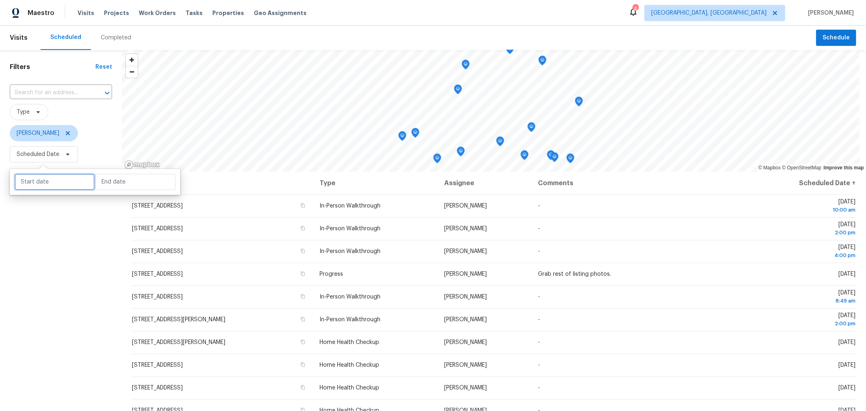
click at [57, 185] on input "text" at bounding box center [55, 182] width 80 height 16
select select "8"
select select "2025"
select select "9"
select select "2025"
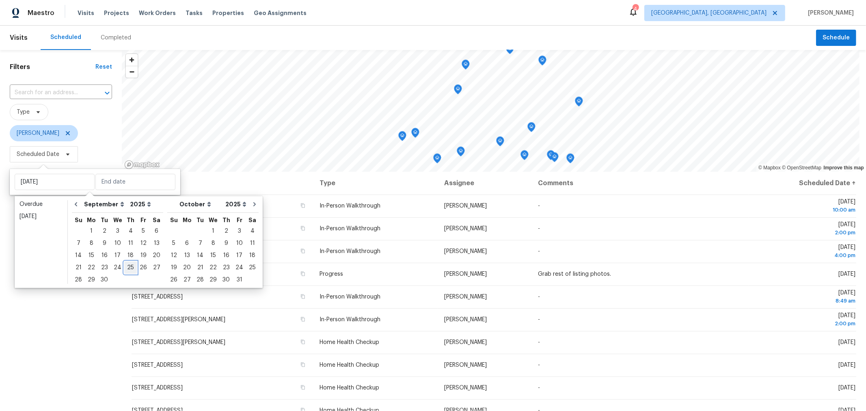
click at [128, 269] on div "25" at bounding box center [130, 267] width 13 height 11
type input "[DATE]"
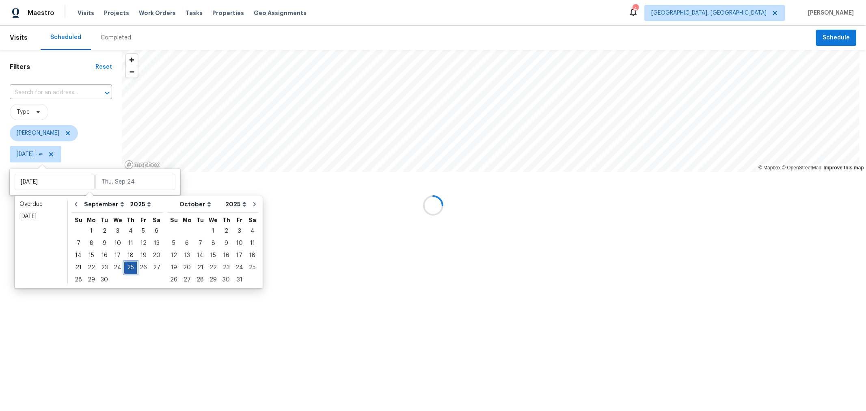
click at [128, 269] on div "25" at bounding box center [130, 267] width 13 height 11
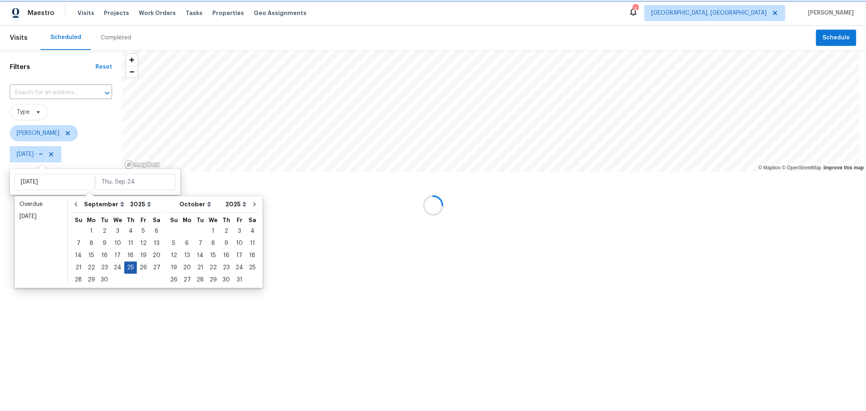
type input "[DATE]"
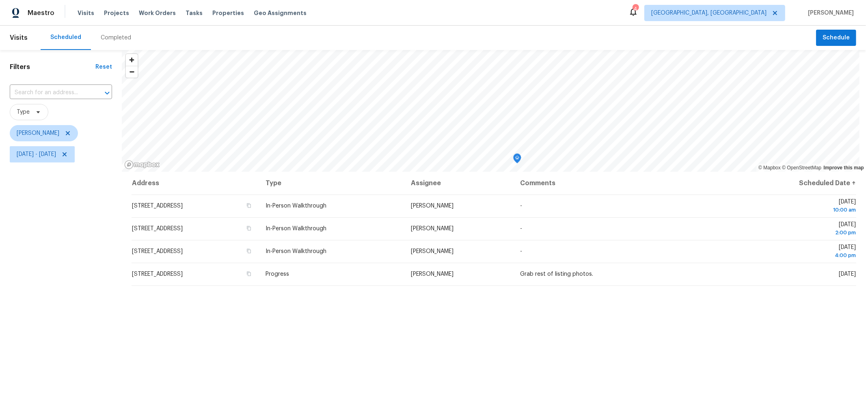
click at [92, 322] on div "Filters Reset ​ Type Keith Hollingsworth Thu, Sep 25 - Thu, Sep 25" at bounding box center [61, 275] width 122 height 451
click at [437, 75] on div "Map marker" at bounding box center [434, 71] width 8 height 13
click at [433, 72] on icon "Map marker" at bounding box center [433, 69] width 7 height 9
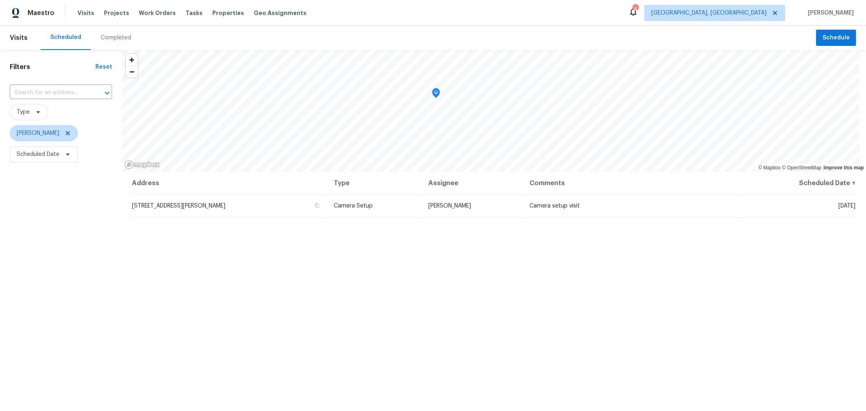
click at [13, 311] on div "Filters Reset ​ Type [PERSON_NAME] Scheduled Date" at bounding box center [61, 275] width 122 height 451
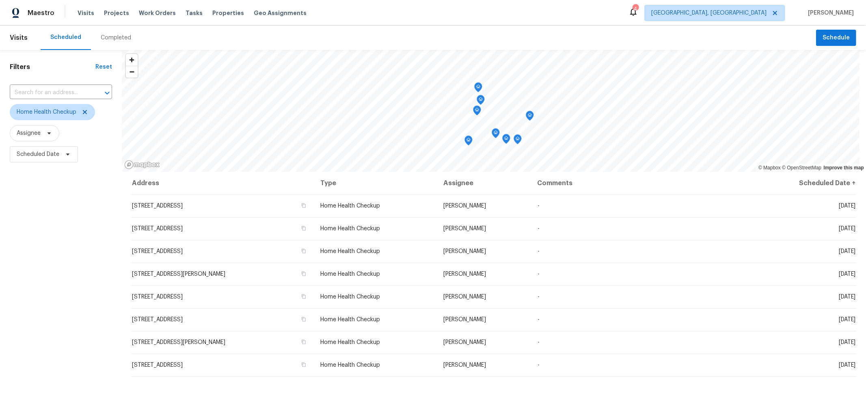
click at [528, 117] on icon "Map marker" at bounding box center [529, 115] width 7 height 9
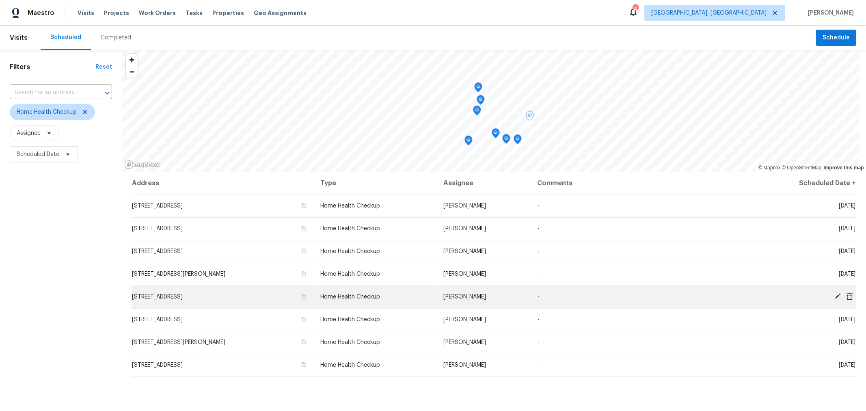
click at [834, 295] on icon at bounding box center [837, 296] width 6 height 6
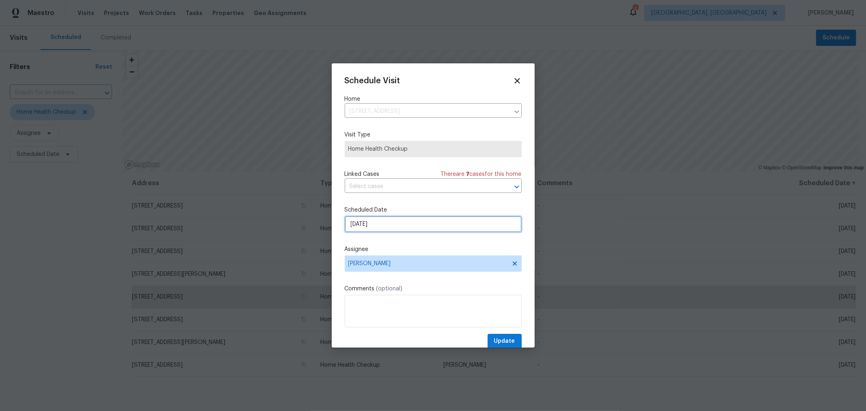
click at [394, 228] on input "9/29/2025" at bounding box center [433, 224] width 177 height 16
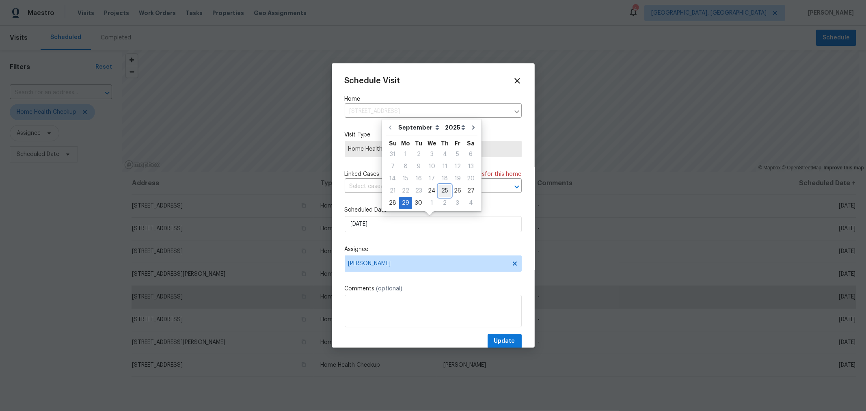
click at [443, 192] on div "25" at bounding box center [445, 190] width 13 height 11
type input "[DATE]"
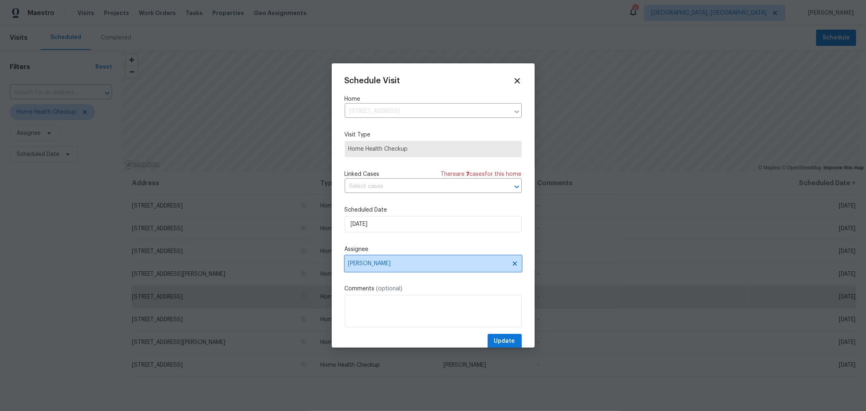
click at [458, 262] on span "[PERSON_NAME]" at bounding box center [427, 263] width 159 height 6
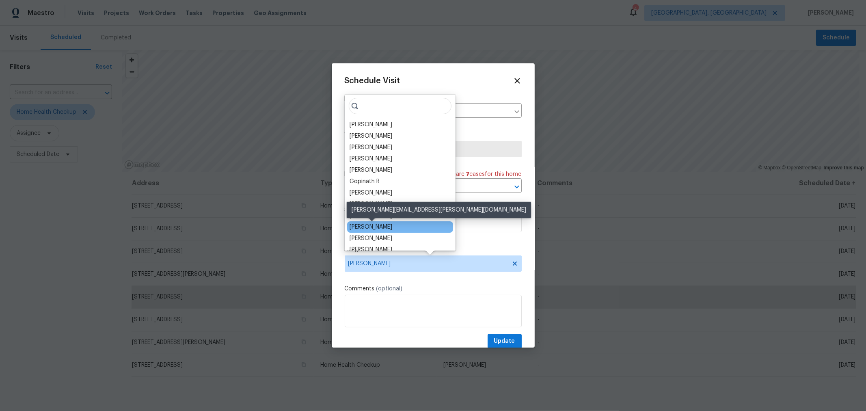
click at [384, 225] on div "[PERSON_NAME]" at bounding box center [371, 227] width 43 height 8
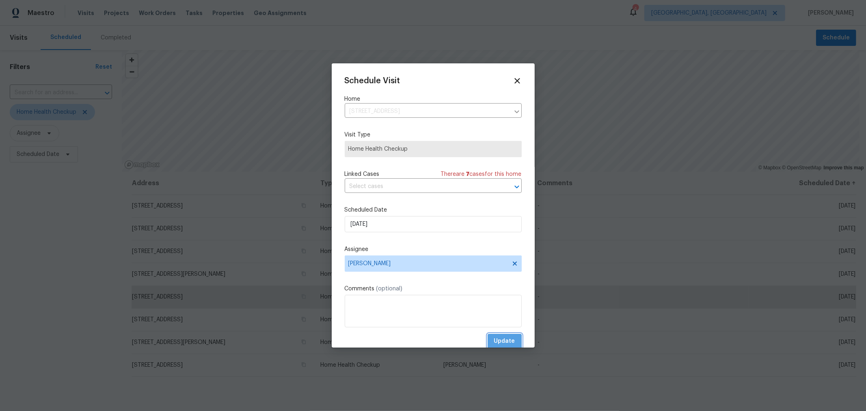
click at [496, 339] on span "Update" at bounding box center [504, 341] width 21 height 10
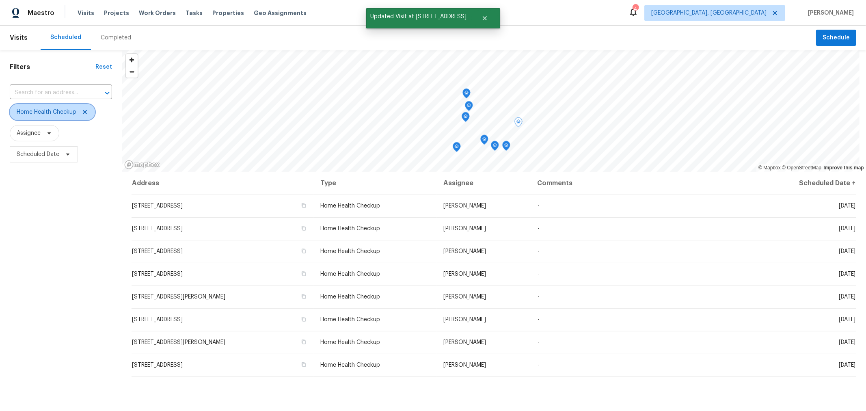
click at [85, 112] on icon at bounding box center [85, 112] width 6 height 6
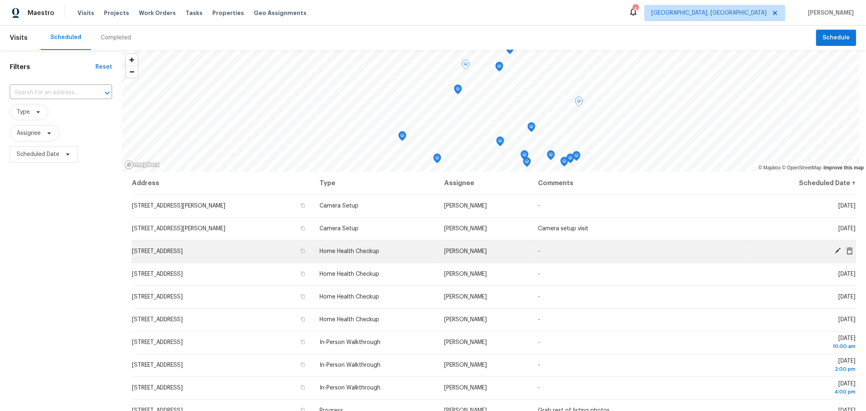
click at [195, 255] on td "511 W Kanawha Ave, Columbus, OH 43214" at bounding box center [223, 251] width 182 height 23
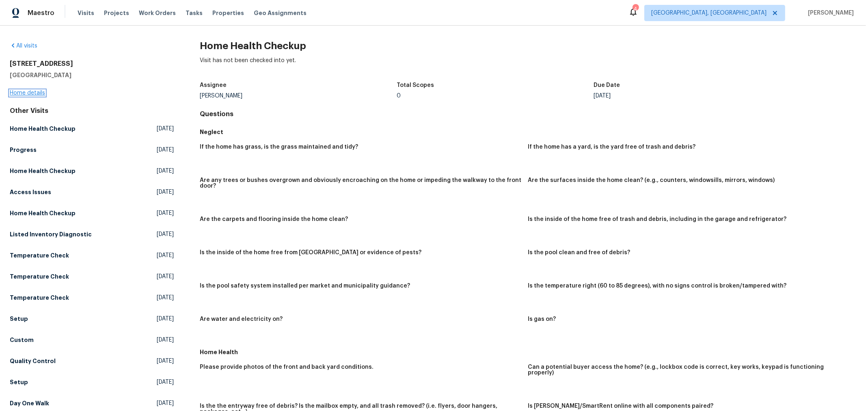
click at [25, 93] on link "Home details" at bounding box center [27, 93] width 35 height 6
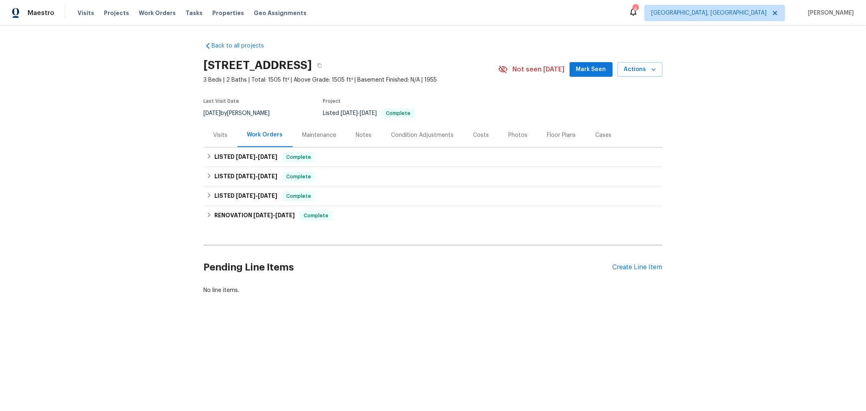
click at [197, 158] on div "Back to all projects 511 W Kanawha Ave, Columbus, OH 43214 3 Beds | 2 Baths | T…" at bounding box center [433, 188] width 866 height 324
click at [206, 156] on icon at bounding box center [209, 156] width 6 height 6
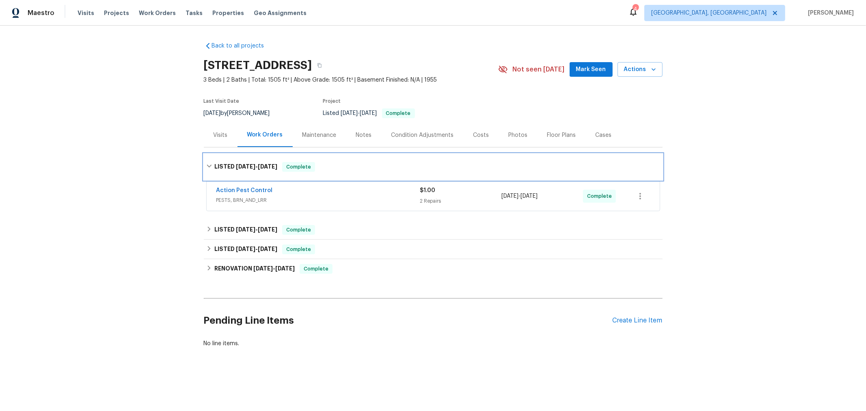
click at [204, 156] on div "LISTED 7/18/25 - 7/25/25 Complete" at bounding box center [433, 167] width 459 height 26
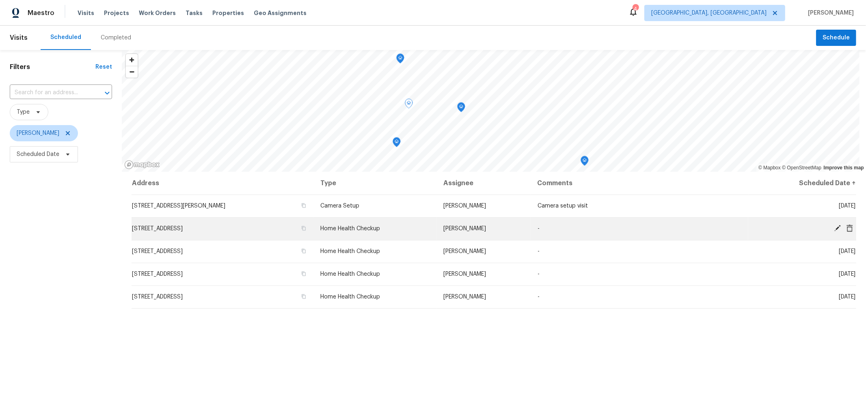
click at [834, 226] on icon at bounding box center [837, 228] width 6 height 6
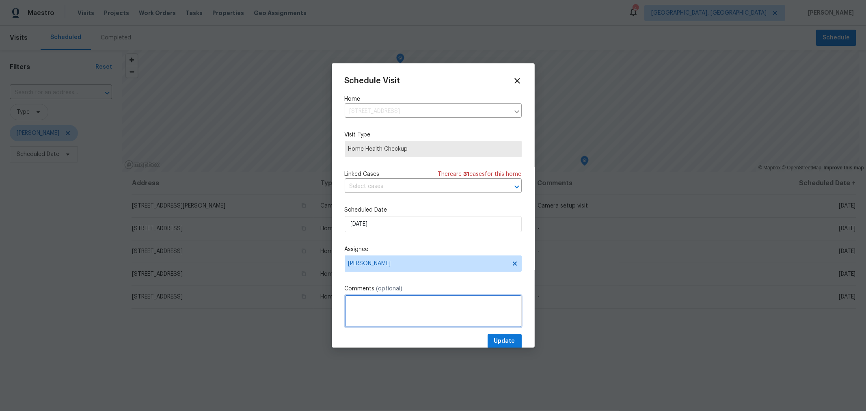
click at [407, 320] on textarea at bounding box center [433, 311] width 177 height 32
type textarea "Landscaping said they are unable to maintain the yard due to ongoing constructi…"
click at [495, 341] on span "Update" at bounding box center [504, 341] width 21 height 10
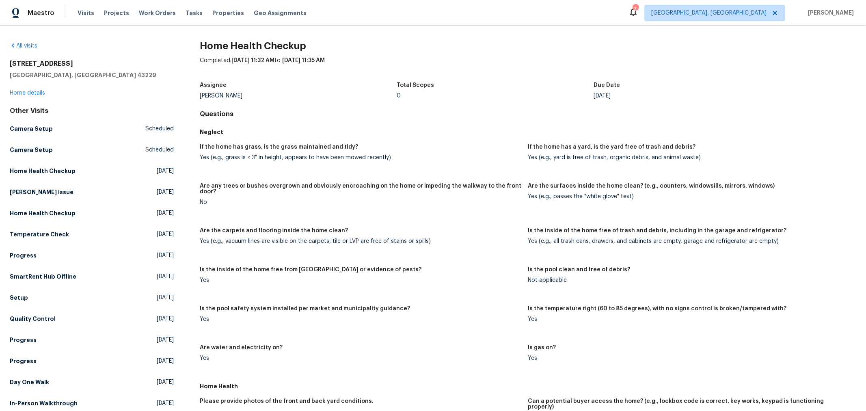
scroll to position [405, 0]
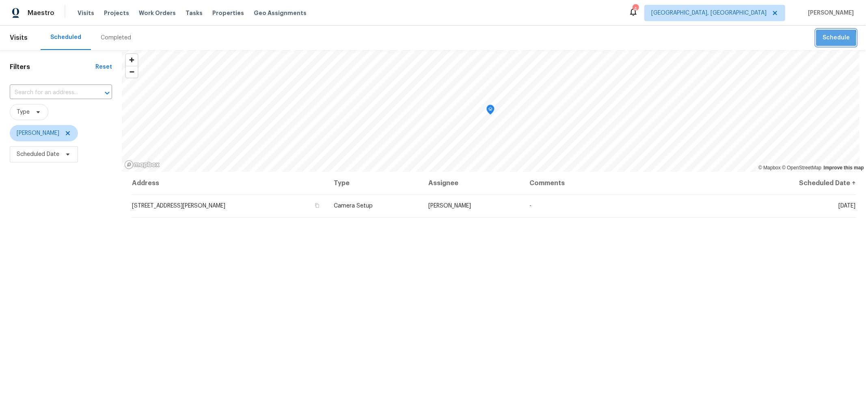
click at [823, 39] on span "Schedule" at bounding box center [836, 38] width 27 height 10
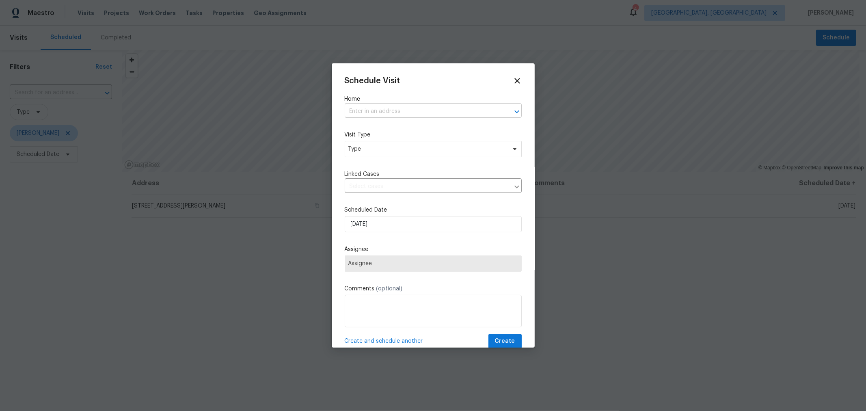
click at [385, 110] on input "text" at bounding box center [422, 111] width 154 height 13
type input "511"
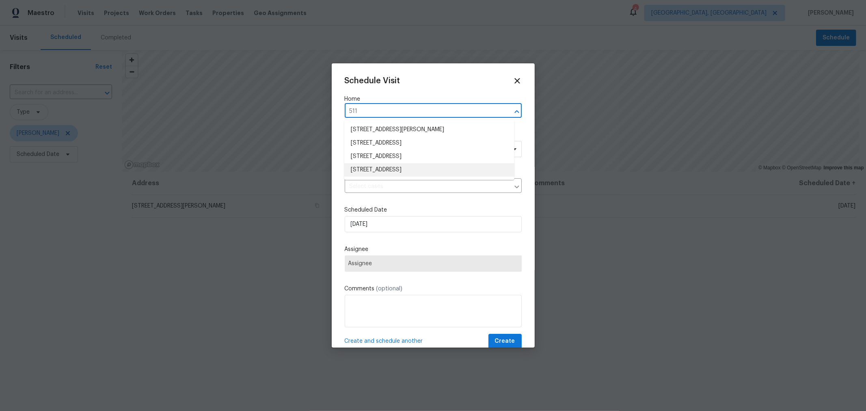
click at [382, 172] on li "[STREET_ADDRESS]" at bounding box center [429, 169] width 170 height 13
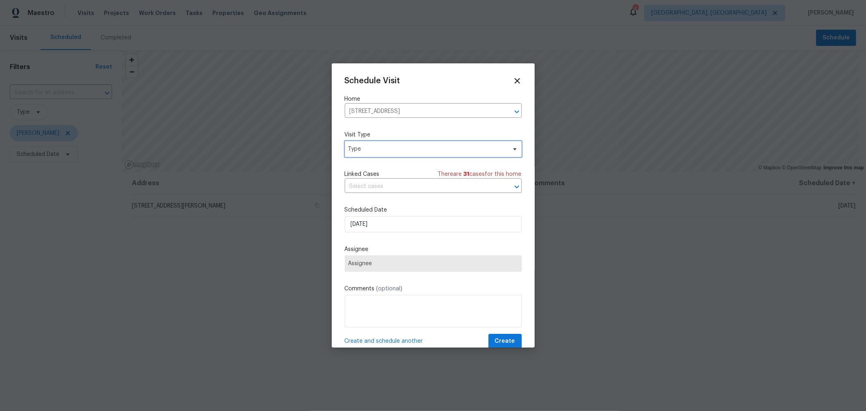
click at [403, 152] on span "Type" at bounding box center [427, 149] width 158 height 8
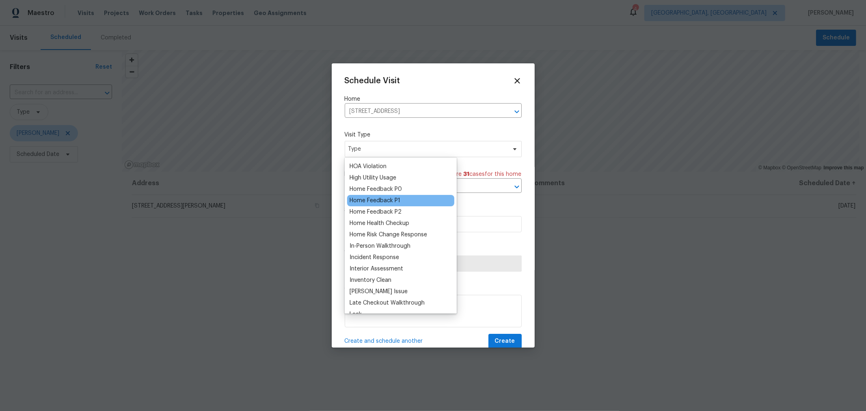
scroll to position [225, 0]
click at [398, 224] on div "Home Health Checkup" at bounding box center [380, 224] width 60 height 8
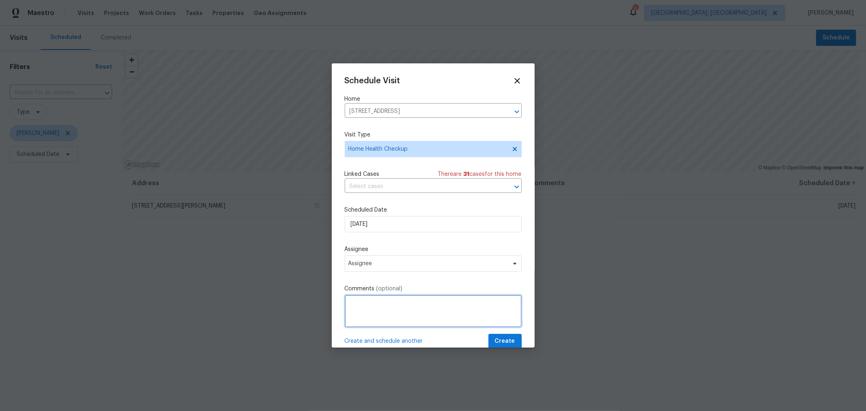
click at [400, 298] on textarea at bounding box center [433, 311] width 177 height 32
type textarea "P"
type textarea "Training with Denny"
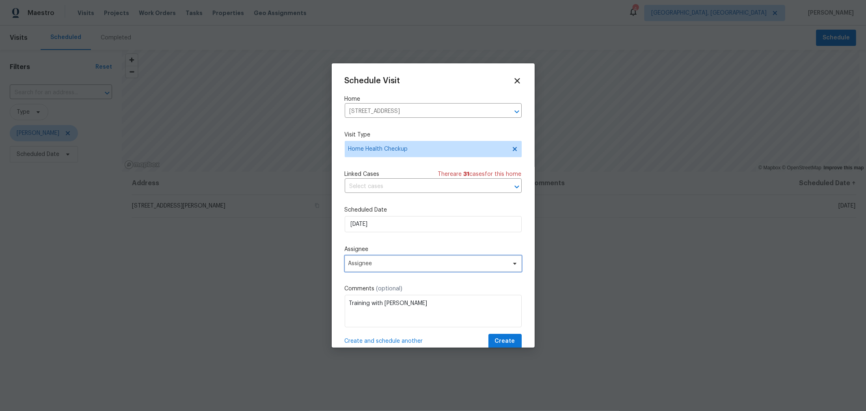
click at [427, 264] on span "Assignee" at bounding box center [427, 263] width 159 height 6
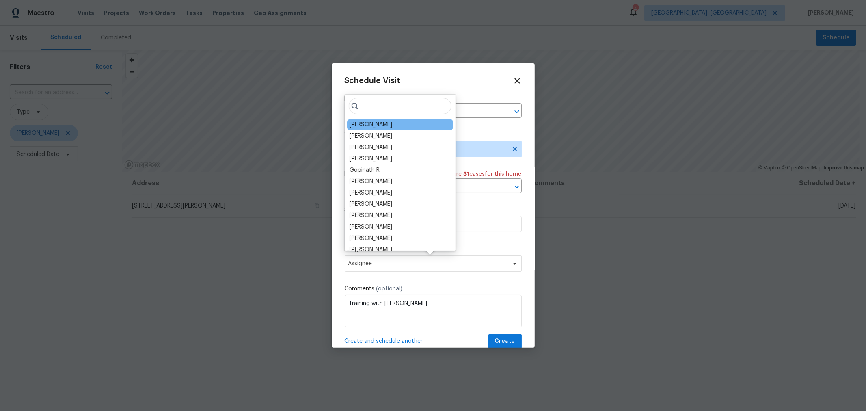
click at [384, 128] on div "Michael Foley" at bounding box center [371, 125] width 43 height 8
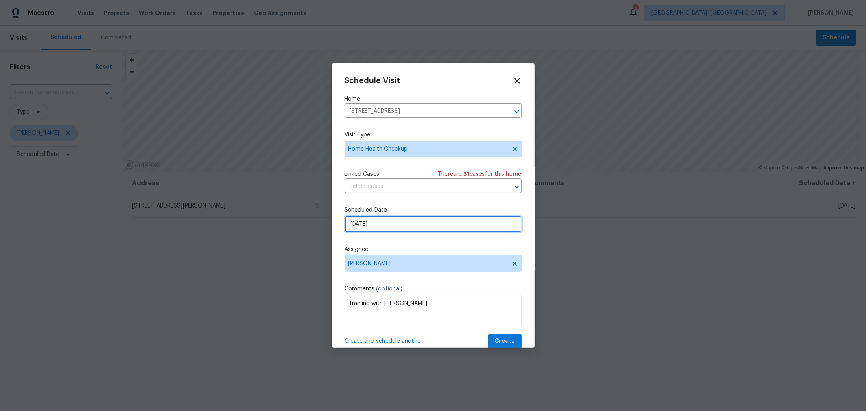
click at [381, 220] on input "9/24/2025" at bounding box center [433, 224] width 177 height 16
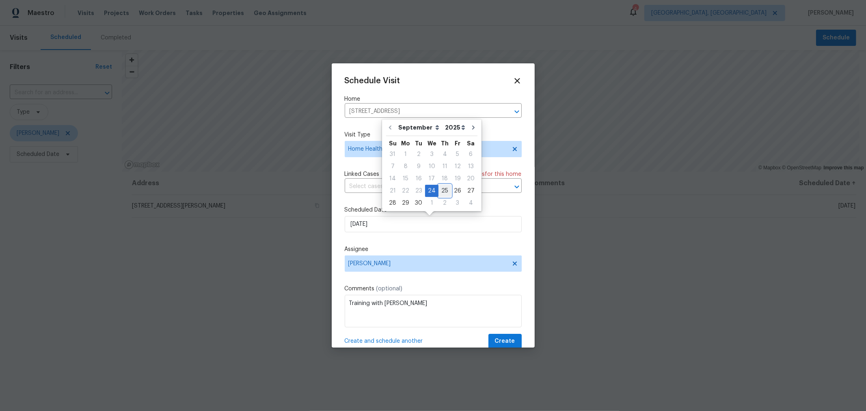
click at [444, 189] on div "25" at bounding box center [445, 190] width 13 height 11
type input "9/25/2025"
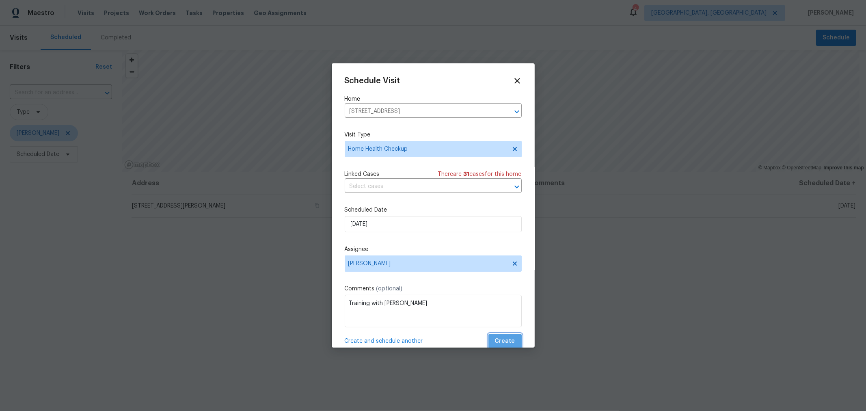
click at [500, 341] on span "Create" at bounding box center [505, 341] width 20 height 10
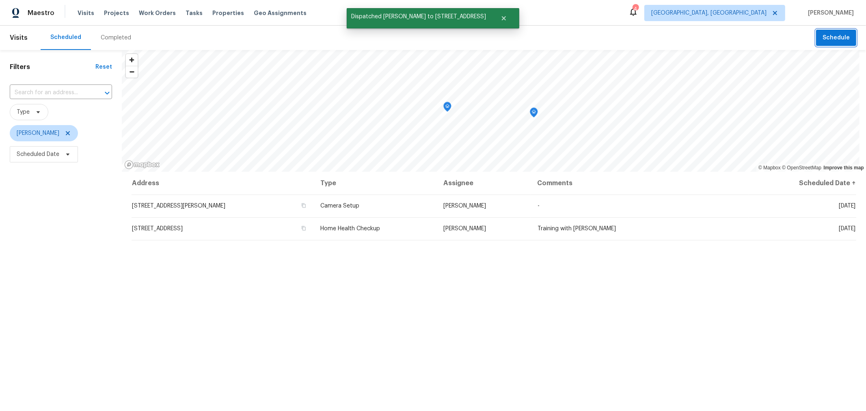
click at [832, 43] on button "Schedule" at bounding box center [836, 38] width 40 height 17
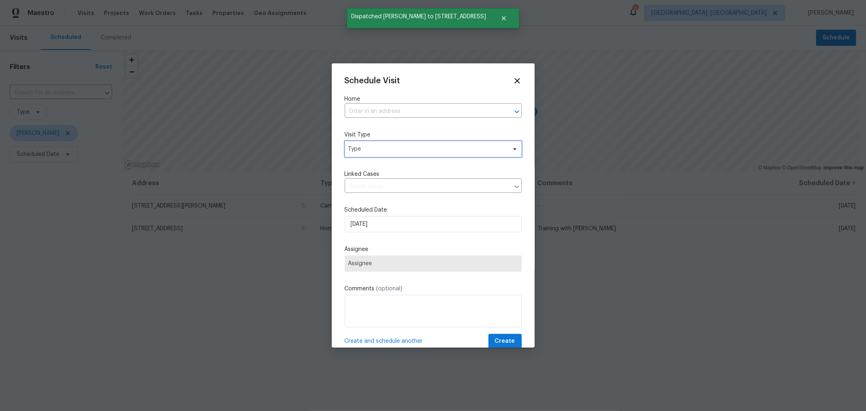
click at [393, 154] on span "Type" at bounding box center [433, 149] width 177 height 16
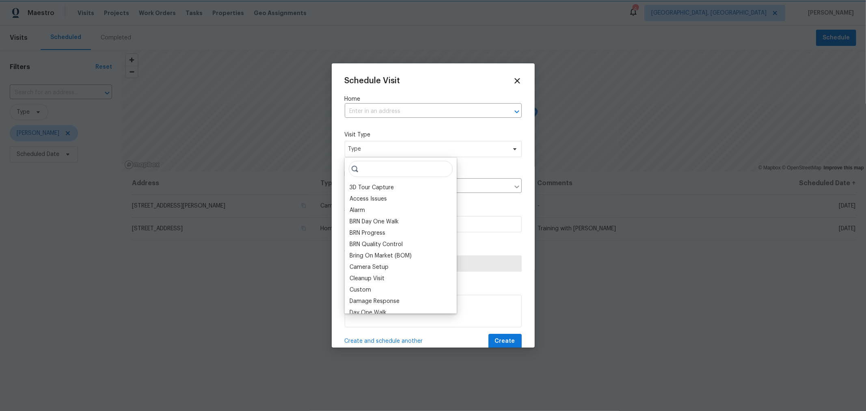
click at [114, 249] on div at bounding box center [433, 205] width 866 height 411
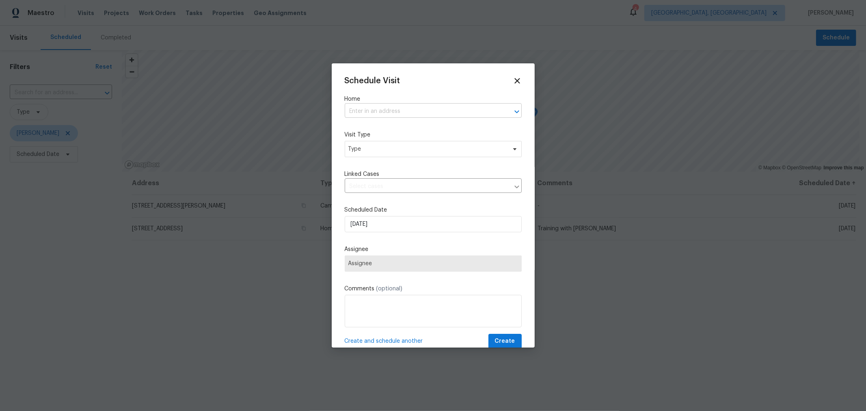
click at [383, 112] on input "text" at bounding box center [422, 111] width 154 height 13
type input "1068"
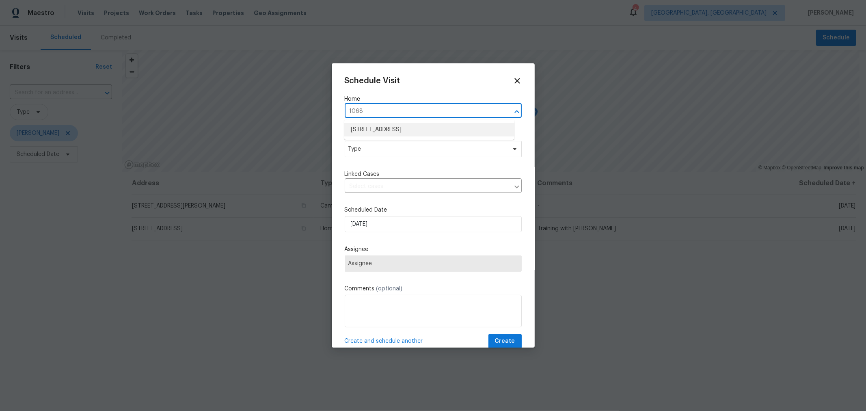
click at [398, 127] on li "1068 Rutherglen Dr, Columbus, OH 43235" at bounding box center [429, 129] width 170 height 13
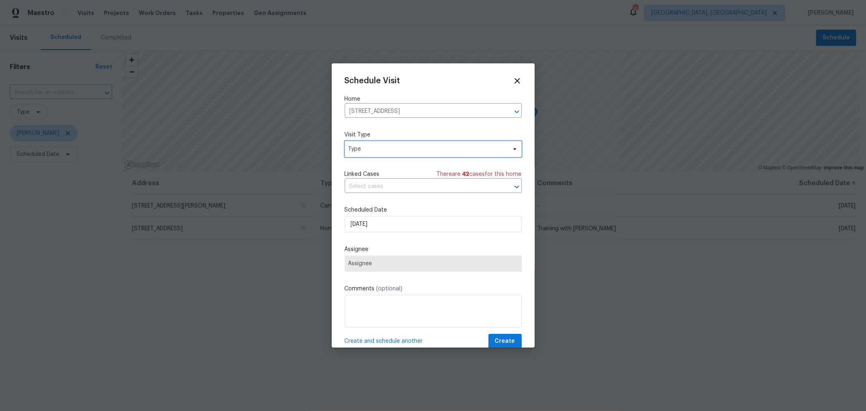
click at [399, 155] on span "Type" at bounding box center [433, 149] width 177 height 16
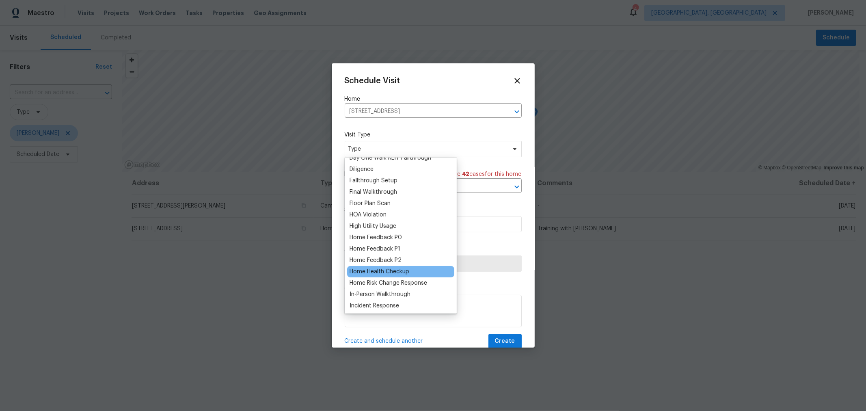
click at [393, 271] on div "Home Health Checkup" at bounding box center [380, 272] width 60 height 8
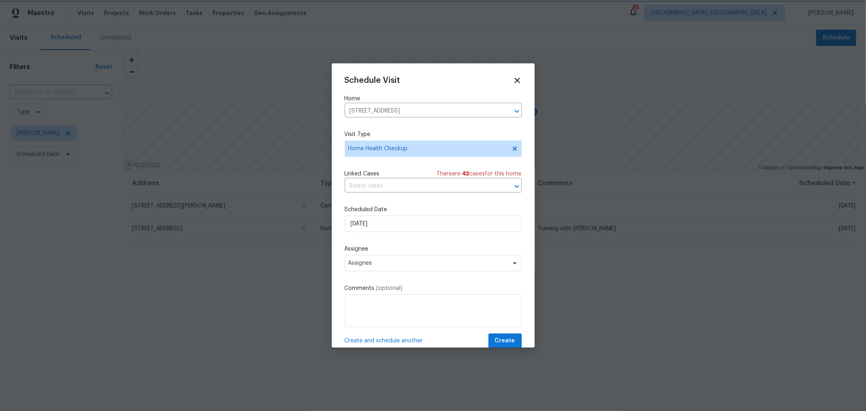
scroll to position [0, 0]
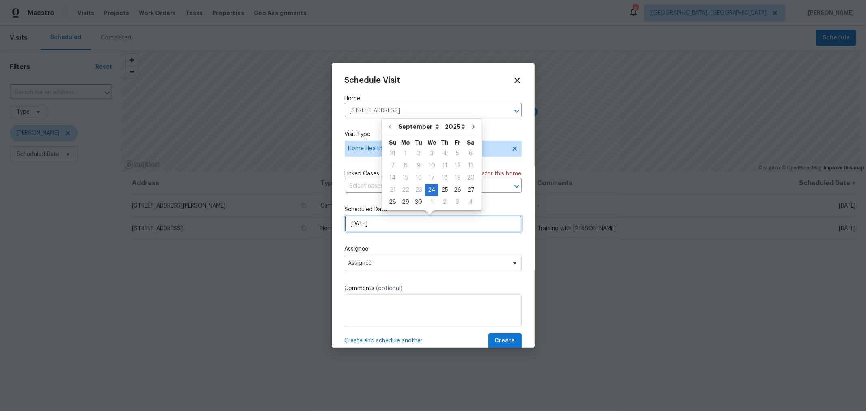
click at [405, 227] on input "9/24/2025" at bounding box center [433, 224] width 177 height 16
click at [444, 188] on div "25" at bounding box center [445, 189] width 13 height 11
type input "9/25/2025"
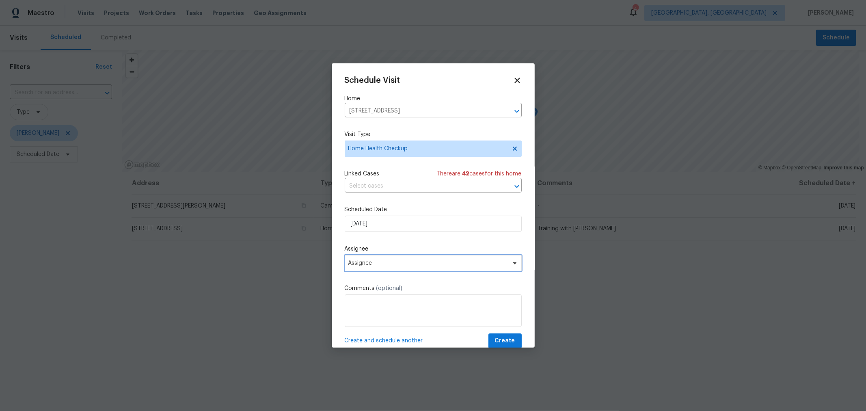
click at [415, 259] on span "Assignee" at bounding box center [433, 263] width 177 height 16
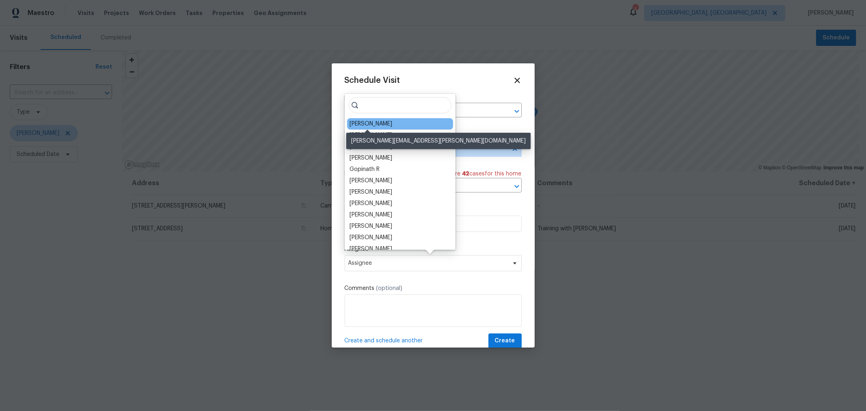
click at [380, 124] on div "Michael Foley" at bounding box center [371, 124] width 43 height 8
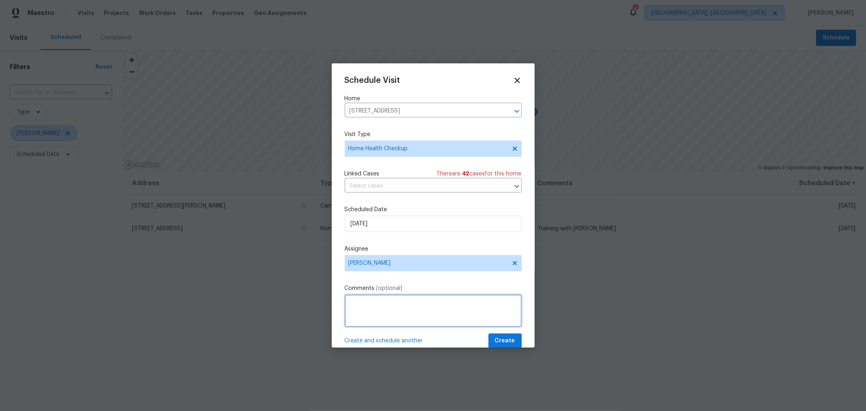
click at [383, 300] on textarea at bounding box center [433, 310] width 177 height 32
type textarea "Training with Denny"
click at [488, 335] on button "Create" at bounding box center [504, 340] width 33 height 15
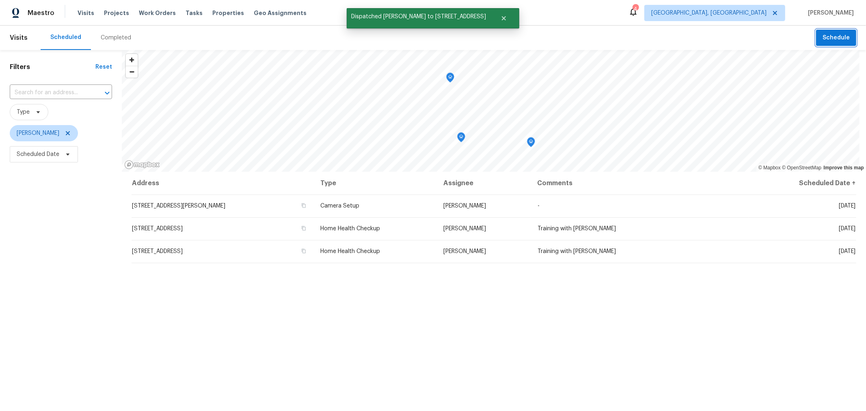
click at [832, 40] on span "Schedule" at bounding box center [836, 38] width 27 height 10
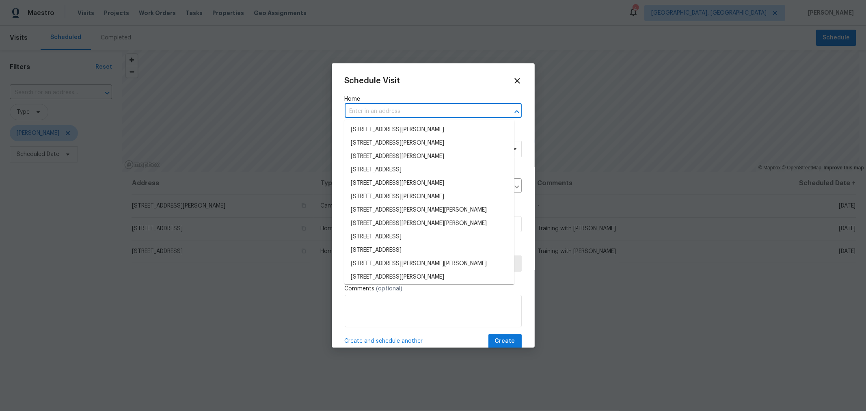
click at [409, 106] on input "text" at bounding box center [422, 111] width 154 height 13
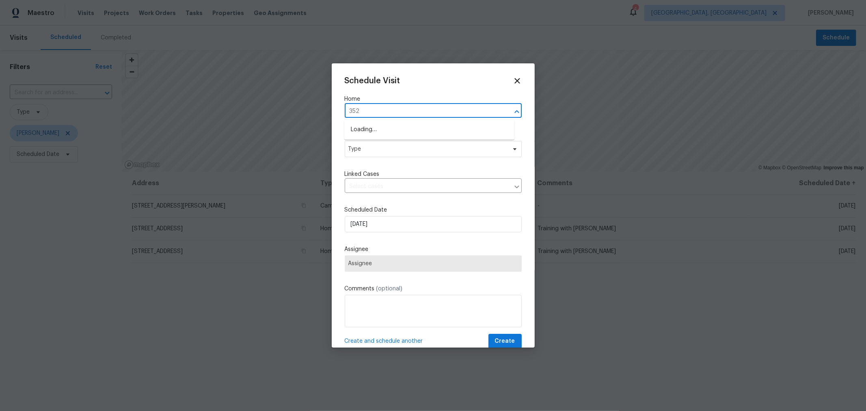
type input "3526"
click at [403, 126] on li "3526 Rue De Fleur, Columbus, OH 43221" at bounding box center [429, 129] width 170 height 13
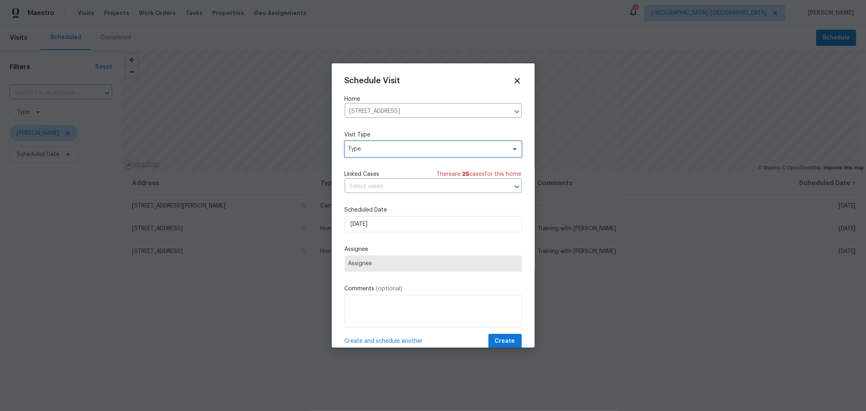
click at [397, 151] on span "Type" at bounding box center [427, 149] width 158 height 8
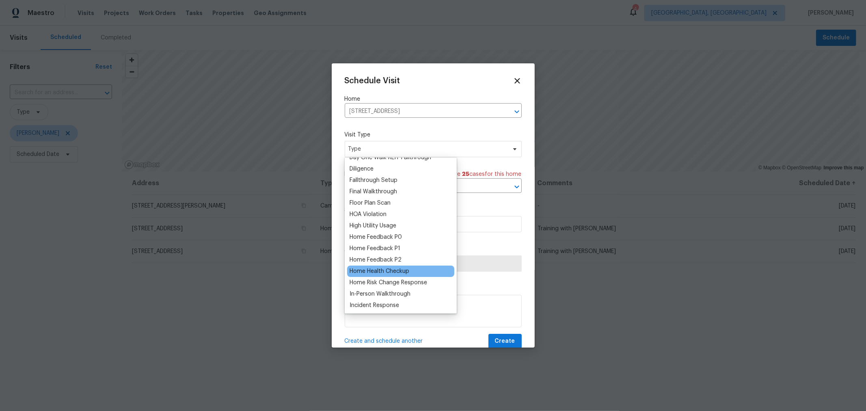
click at [379, 271] on div "Home Health Checkup" at bounding box center [380, 271] width 60 height 8
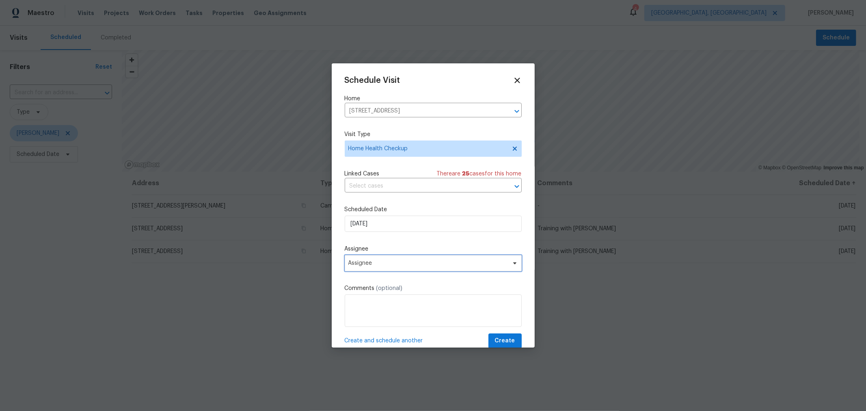
click at [381, 266] on span "Assignee" at bounding box center [427, 263] width 159 height 6
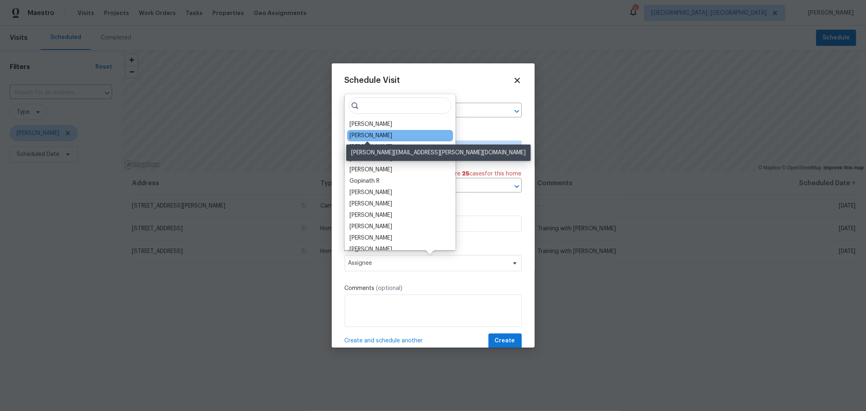
click at [381, 136] on div "Michael Foley" at bounding box center [371, 136] width 43 height 8
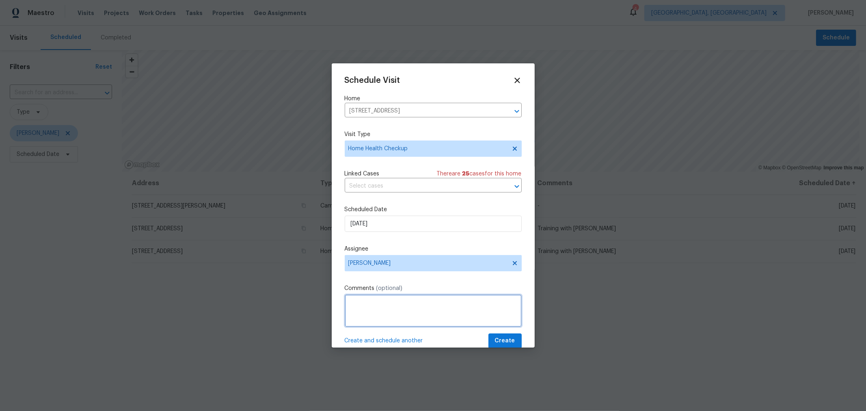
click at [398, 324] on textarea at bounding box center [433, 310] width 177 height 32
type textarea "Training with Denny"
click at [495, 339] on span "Create" at bounding box center [505, 341] width 20 height 10
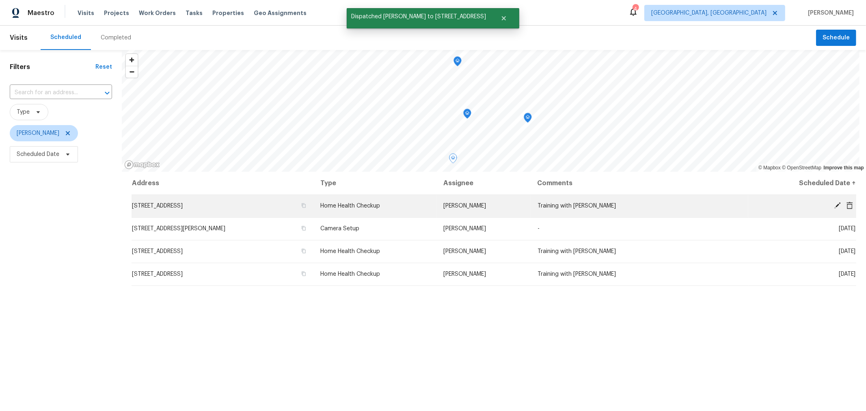
click at [834, 204] on icon at bounding box center [837, 205] width 7 height 7
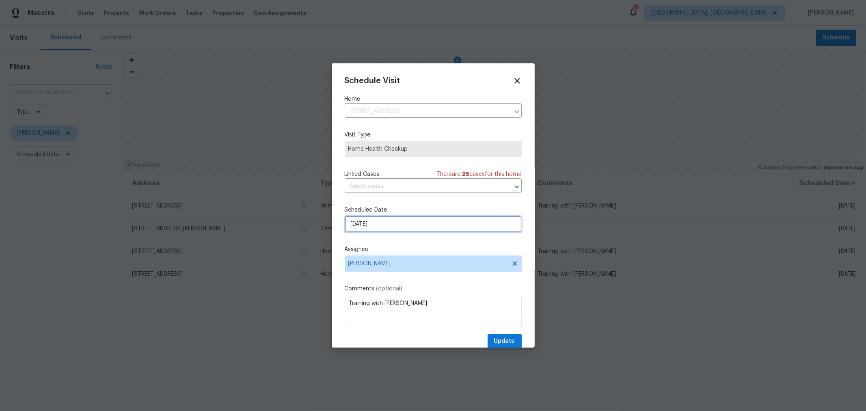
click at [417, 231] on input "9/24/2025" at bounding box center [433, 224] width 177 height 16
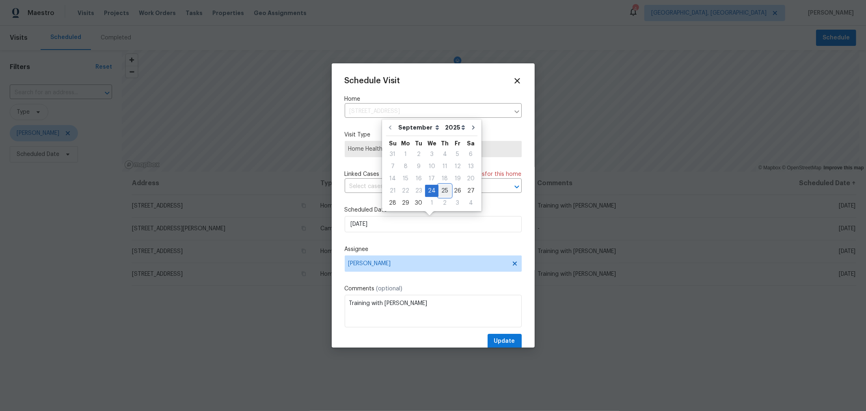
click at [440, 187] on div "25" at bounding box center [445, 190] width 13 height 11
type input "9/25/2025"
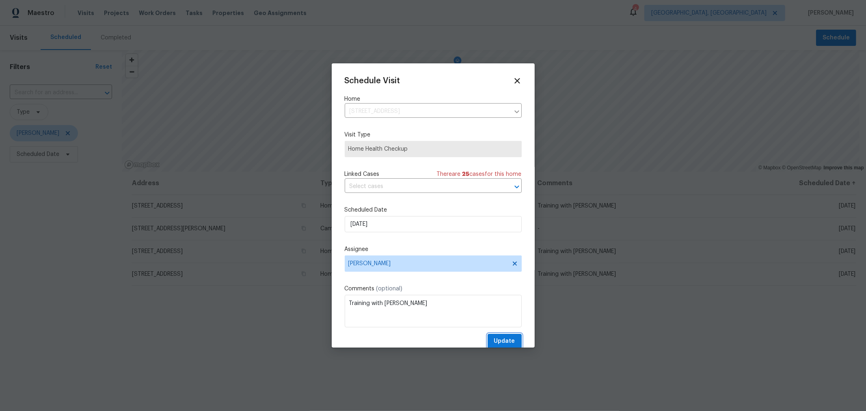
click at [501, 336] on button "Update" at bounding box center [505, 341] width 34 height 15
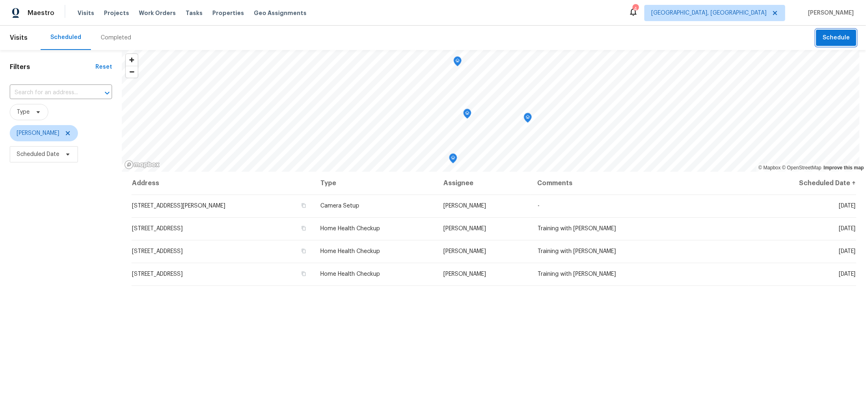
click at [837, 35] on span "Schedule" at bounding box center [836, 38] width 27 height 10
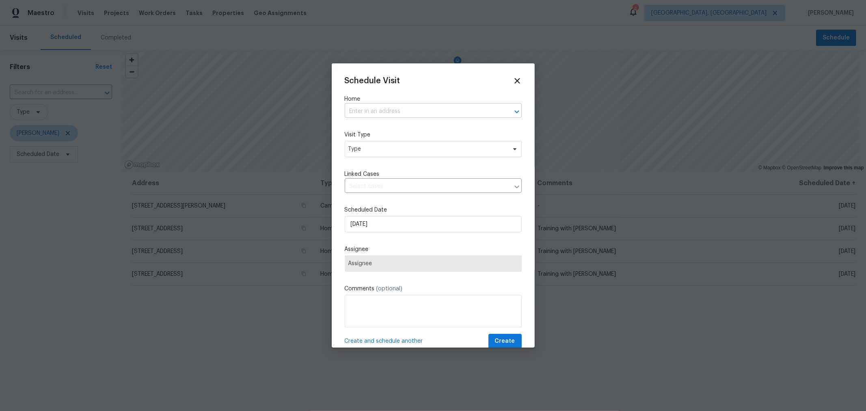
click at [396, 108] on input "text" at bounding box center [422, 111] width 154 height 13
type input "7817"
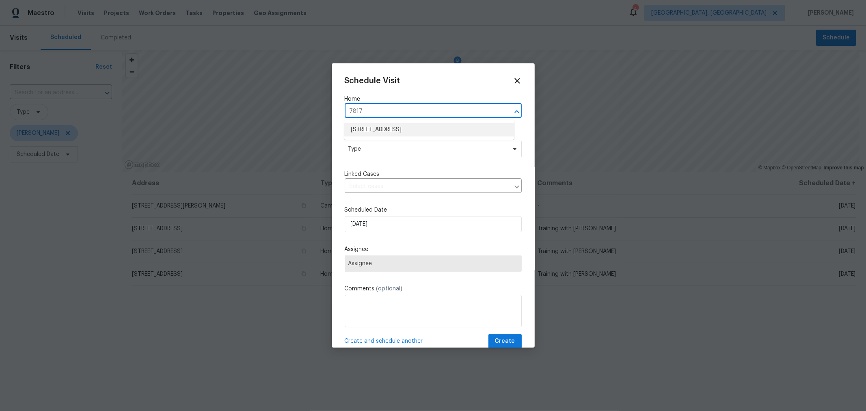
click at [395, 124] on li "7817 Birch Creek Dr, Blacklick, OH 43004" at bounding box center [429, 129] width 170 height 13
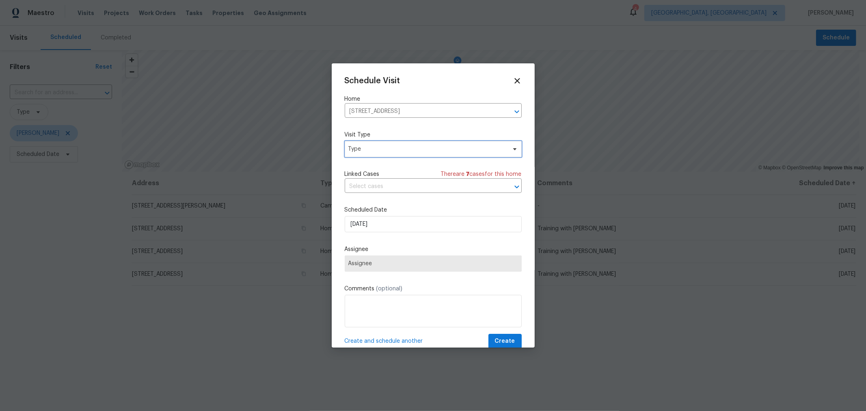
click at [396, 147] on span "Type" at bounding box center [427, 149] width 158 height 8
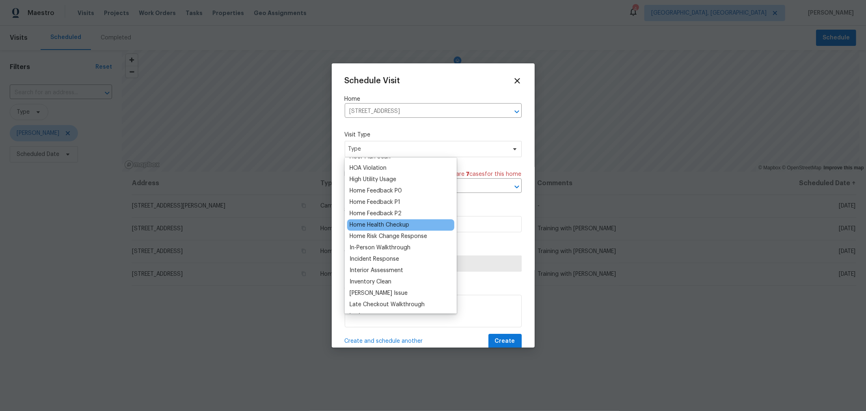
scroll to position [225, 0]
click at [394, 224] on div "Home Health Checkup" at bounding box center [380, 224] width 60 height 8
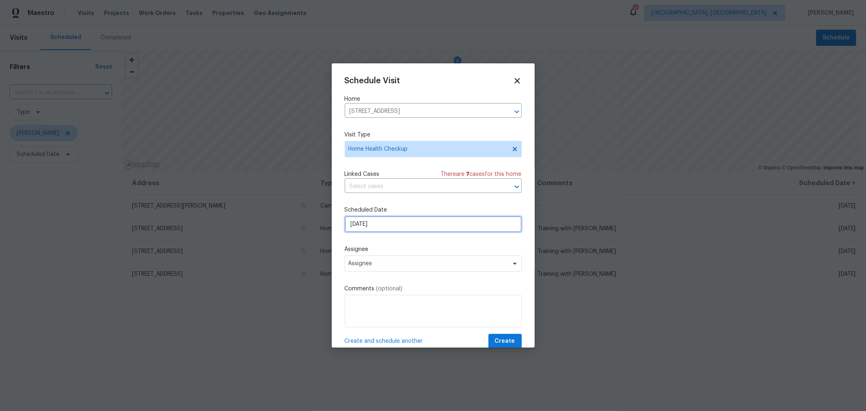
click at [389, 225] on input "9/24/2025" at bounding box center [433, 224] width 177 height 16
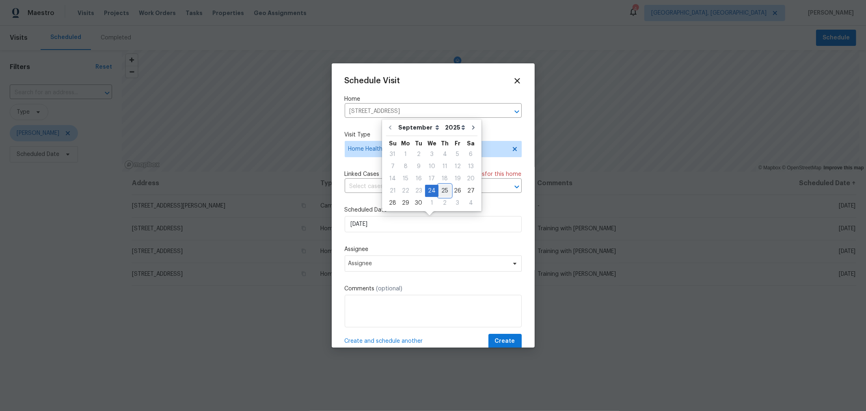
click at [441, 192] on div "25" at bounding box center [445, 190] width 13 height 11
type input "9/25/2025"
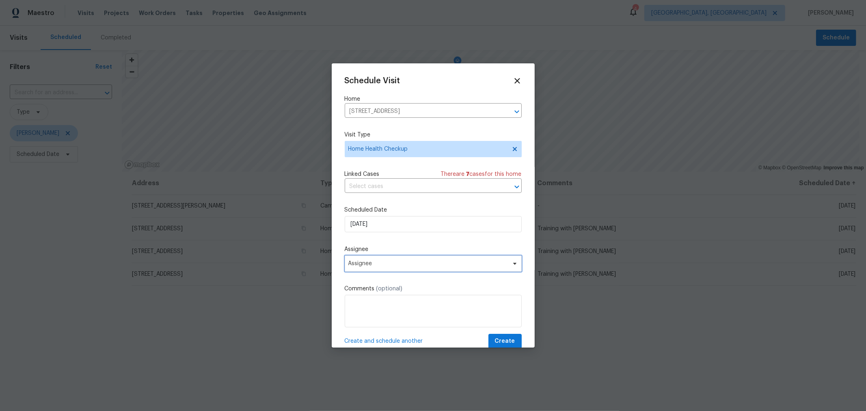
click at [401, 259] on span "Assignee" at bounding box center [433, 263] width 177 height 16
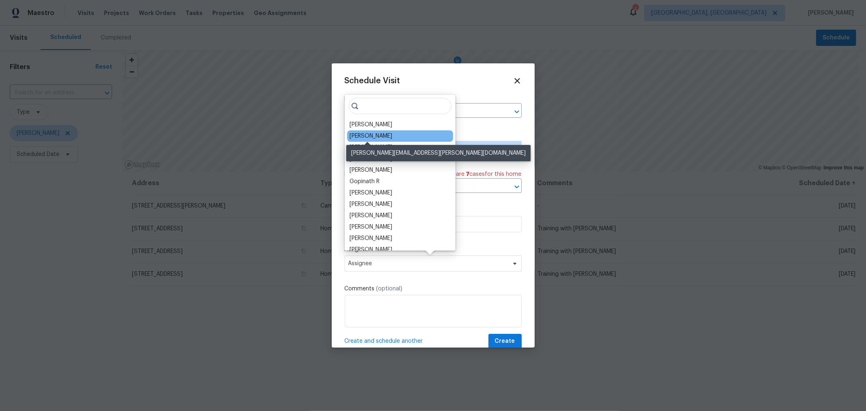
click at [375, 138] on div "Michael Foley" at bounding box center [371, 136] width 43 height 8
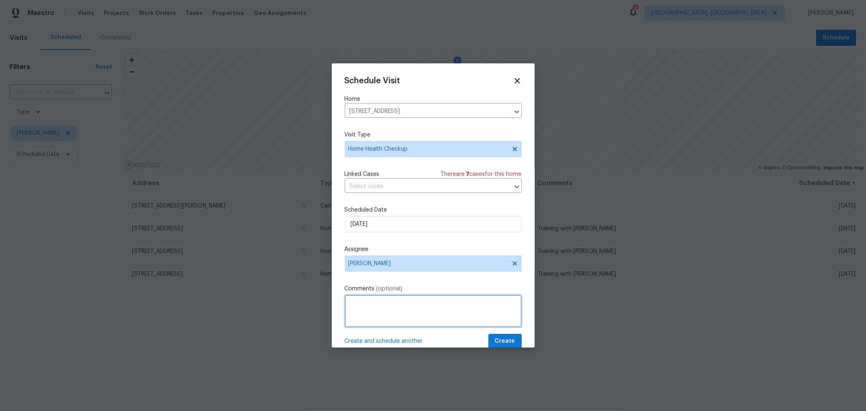
drag, startPoint x: 380, startPoint y: 307, endPoint x: 394, endPoint y: 303, distance: 14.5
click at [380, 306] on textarea at bounding box center [433, 311] width 177 height 32
type textarea "Training with Denny"
click at [499, 336] on button "Create" at bounding box center [504, 341] width 33 height 15
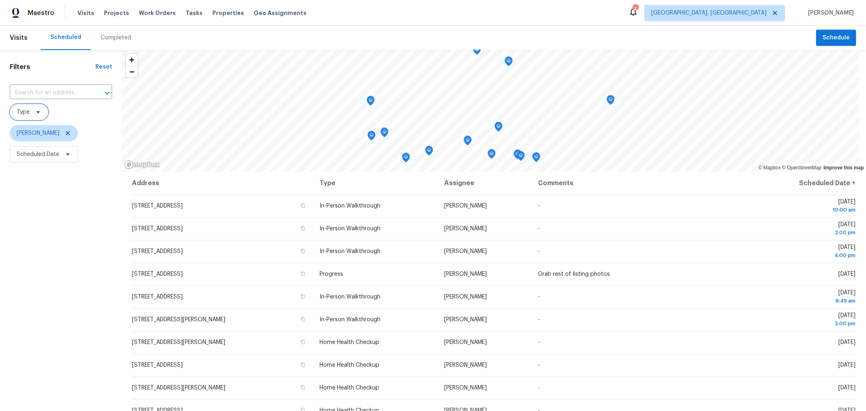
click at [37, 115] on icon at bounding box center [38, 112] width 6 height 6
click at [61, 333] on div "Filters Reset ​ Type [PERSON_NAME] Scheduled Date" at bounding box center [61, 275] width 122 height 451
click at [45, 203] on div "Filters Reset ​ Type [PERSON_NAME] Scheduled Date" at bounding box center [61, 275] width 122 height 451
